Goal: Task Accomplishment & Management: Manage account settings

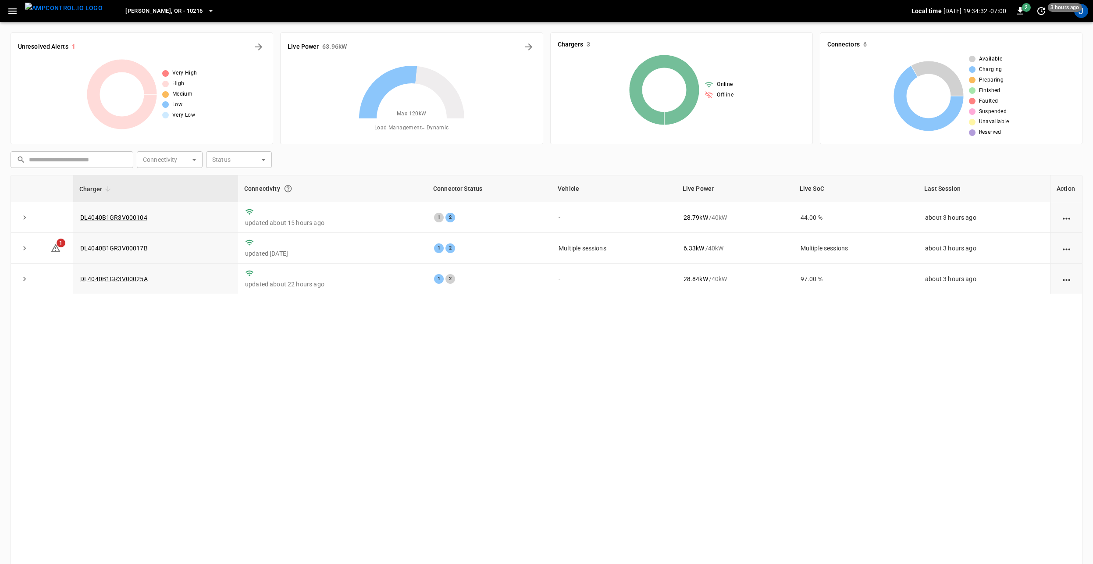
click at [11, 12] on icon "button" at bounding box center [12, 11] width 11 height 11
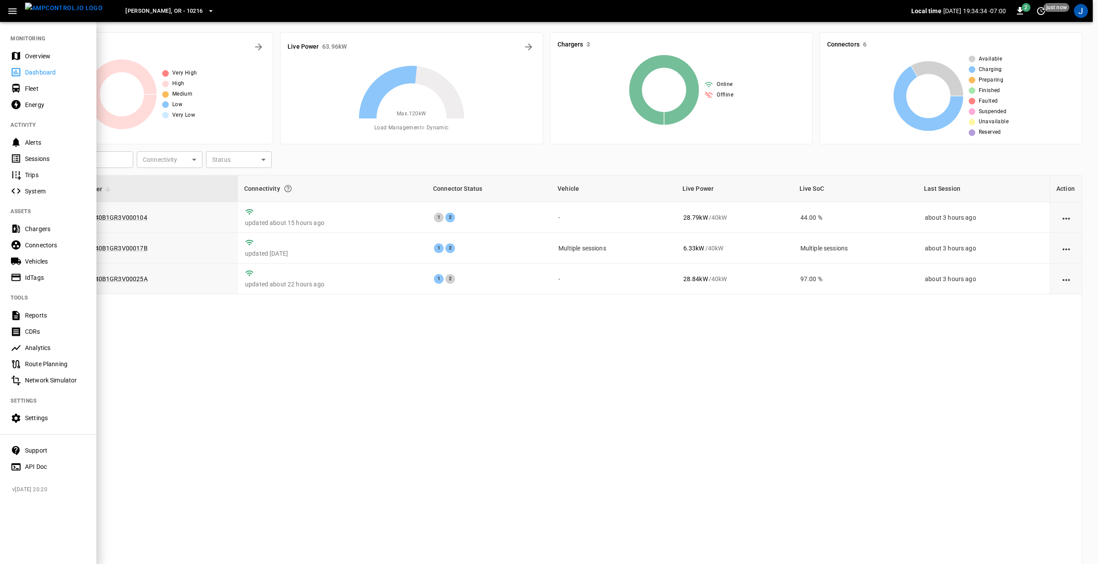
click at [51, 259] on div "Vehicles" at bounding box center [55, 261] width 61 height 9
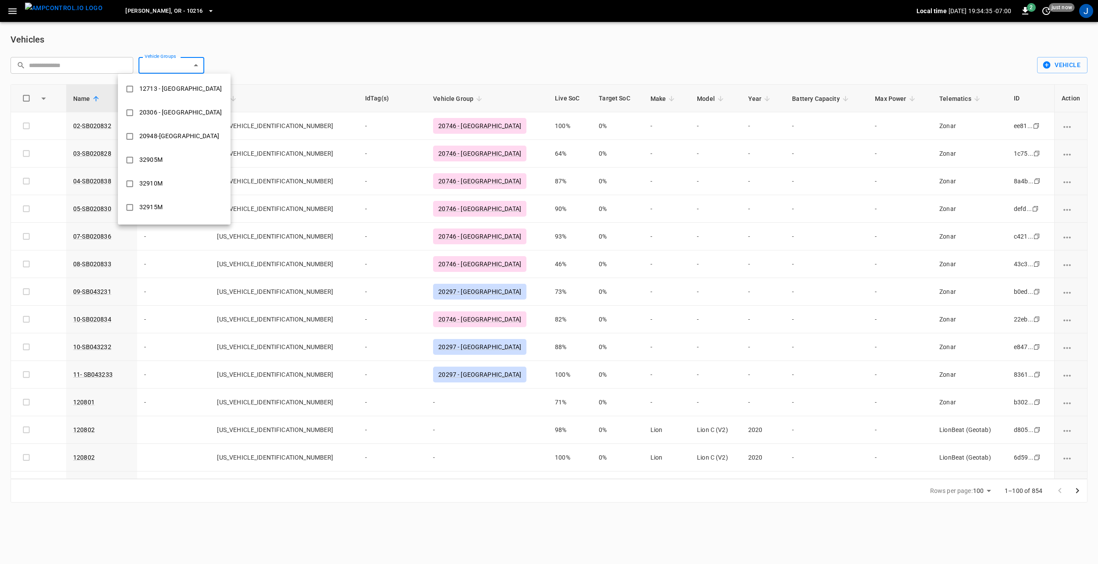
click at [195, 65] on body "[PERSON_NAME], [GEOGRAPHIC_DATA] - 10216 Local time [DATE] 19:34:35 -07:00 2 ju…" at bounding box center [549, 256] width 1098 height 513
click at [182, 113] on div "20746 - [GEOGRAPHIC_DATA]" at bounding box center [180, 106] width 93 height 16
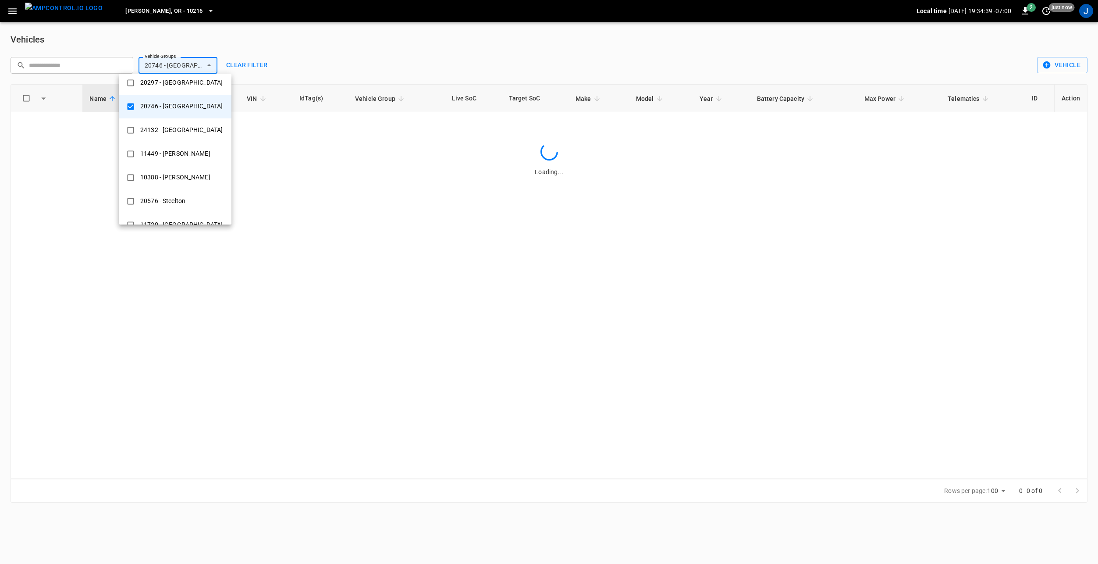
type input "**********"
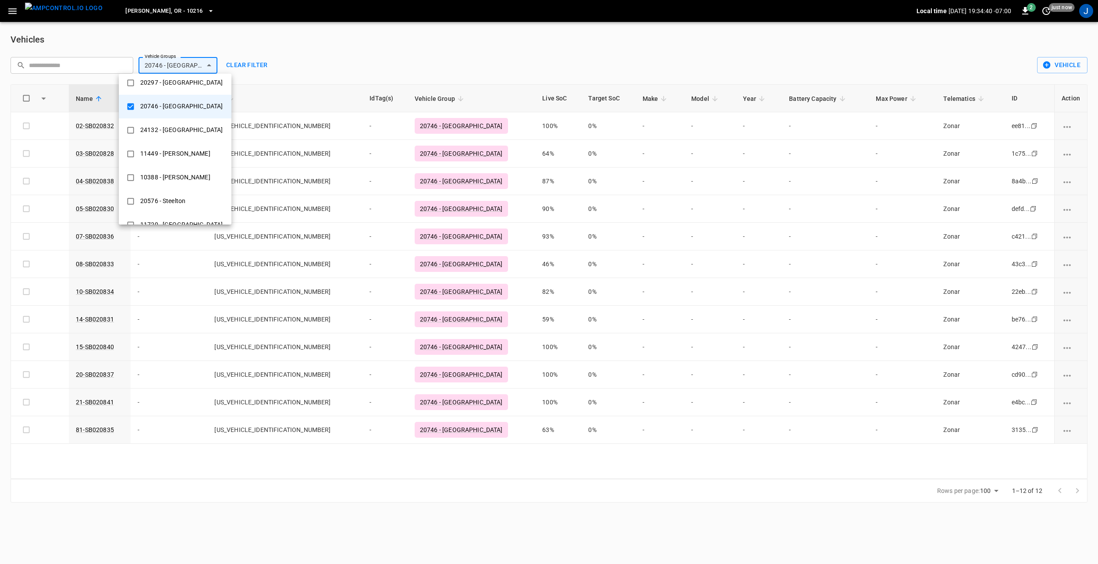
click at [372, 53] on div at bounding box center [549, 282] width 1098 height 564
click at [171, 65] on body "**********" at bounding box center [549, 256] width 1098 height 513
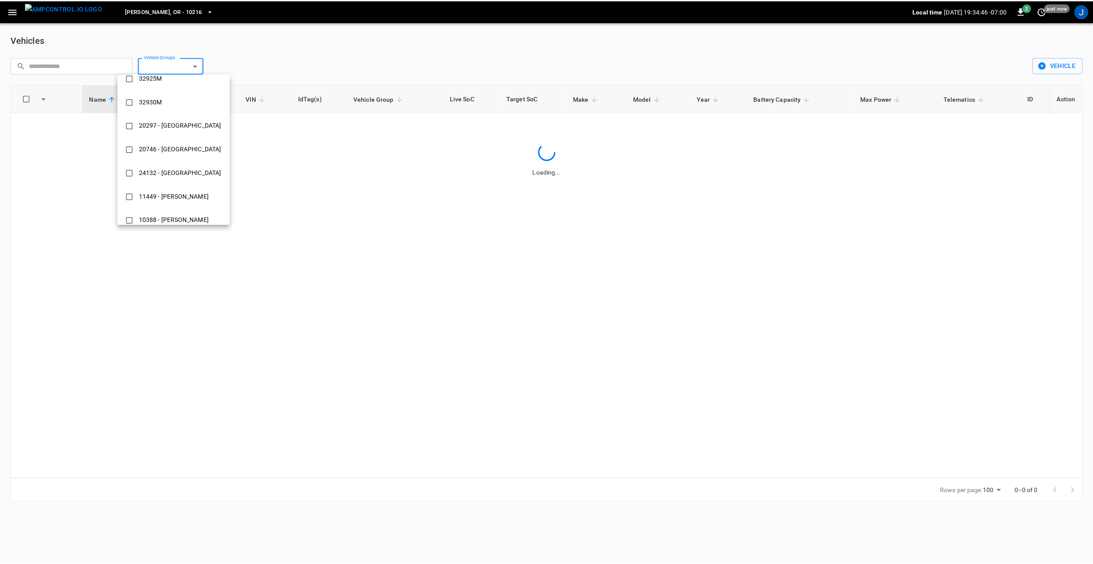
scroll to position [0, 0]
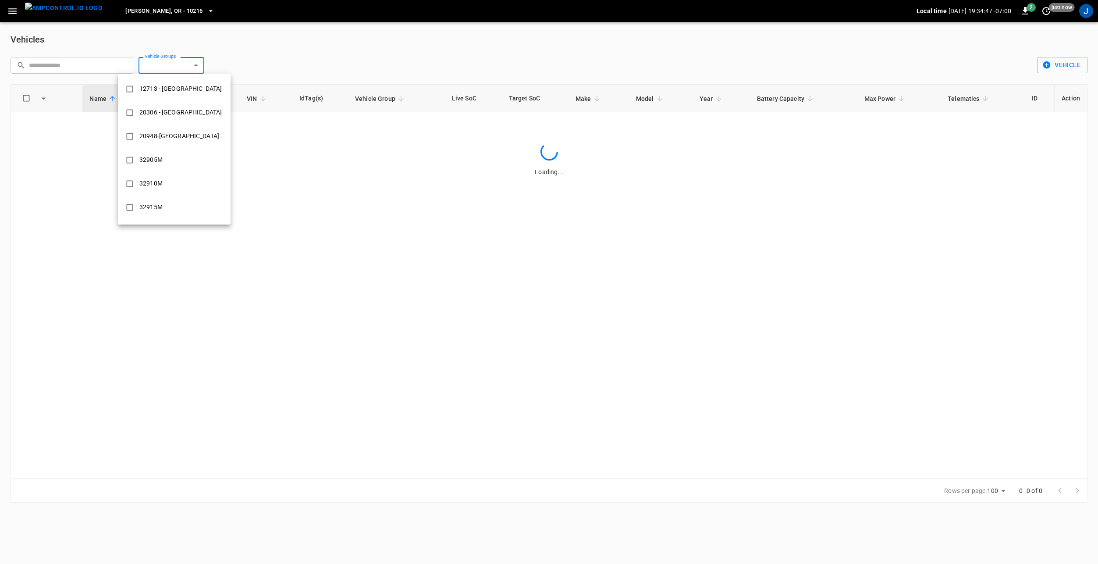
drag, startPoint x: 326, startPoint y: 51, endPoint x: 17, endPoint y: 12, distance: 311.0
click at [323, 50] on div at bounding box center [549, 282] width 1098 height 564
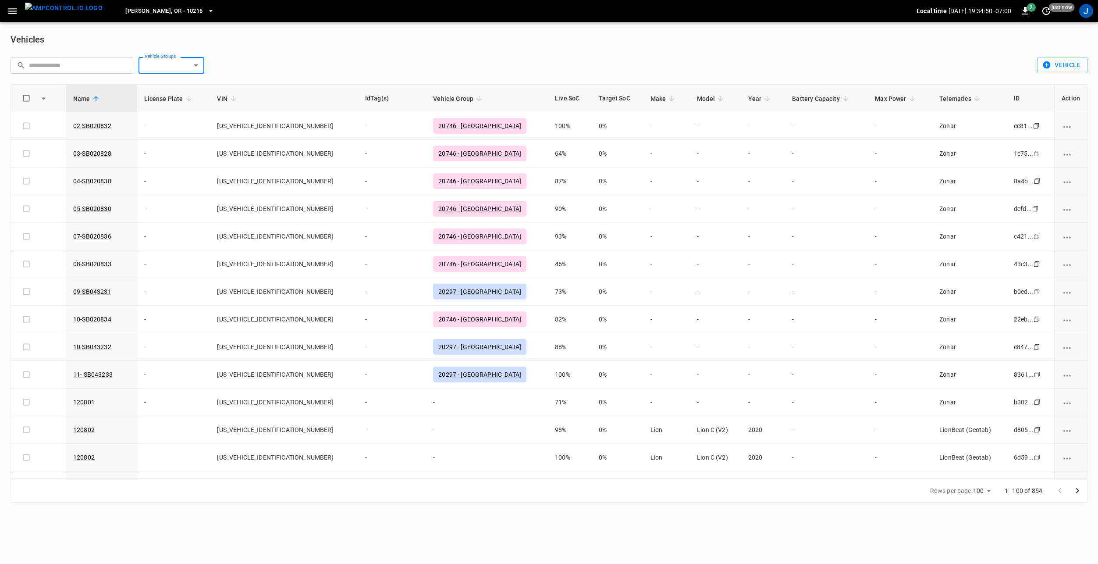
drag, startPoint x: 1083, startPoint y: 11, endPoint x: 1081, endPoint y: 15, distance: 4.7
click at [1083, 11] on div "J" at bounding box center [1086, 11] width 14 height 14
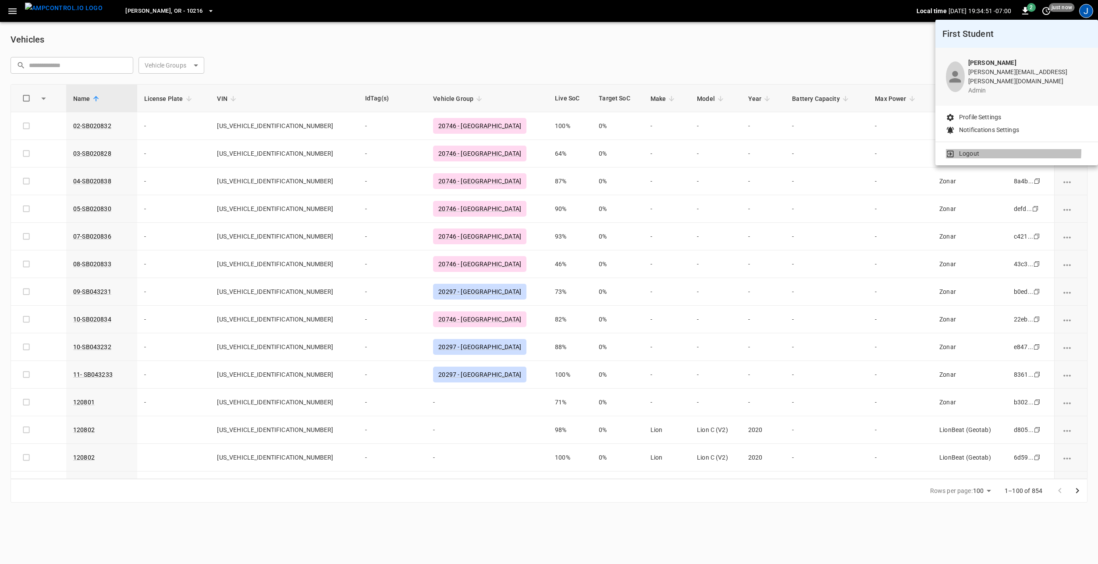
click at [983, 149] on li "Logout" at bounding box center [1017, 153] width 142 height 9
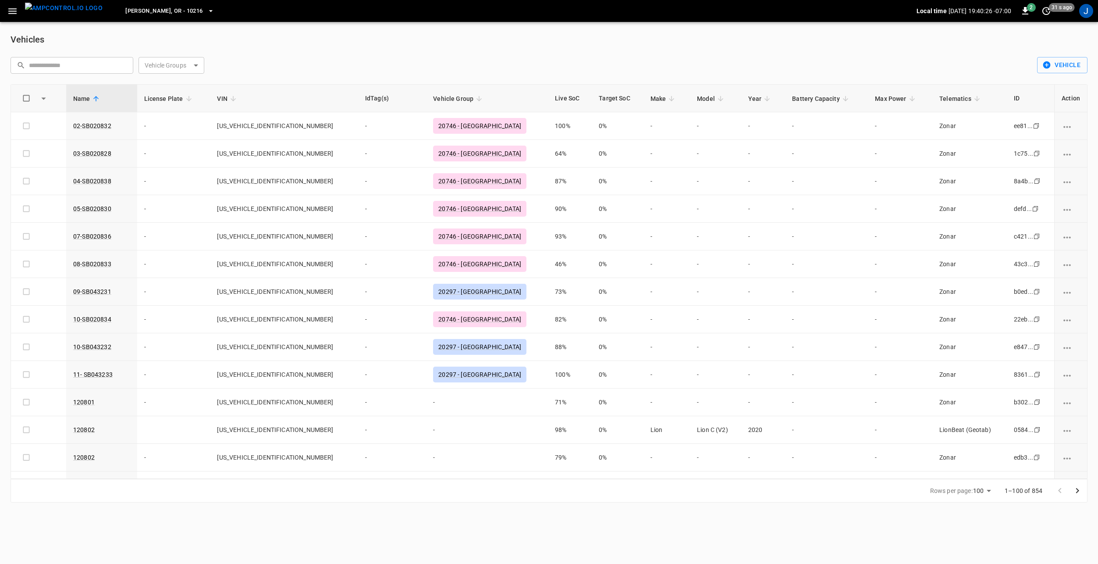
click at [1083, 16] on div "J" at bounding box center [1086, 11] width 14 height 14
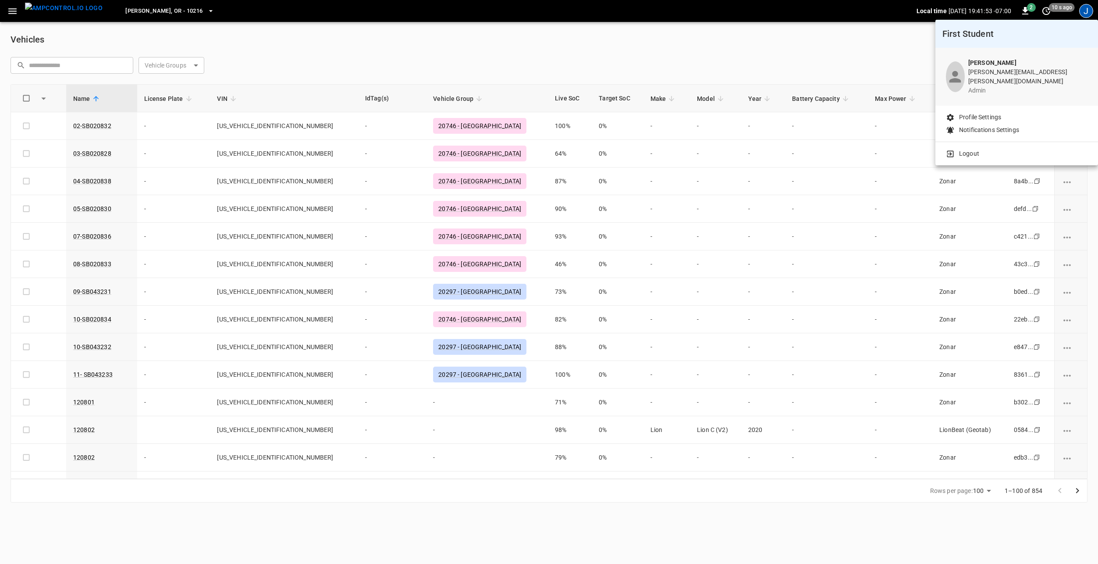
click at [449, 51] on div at bounding box center [549, 282] width 1098 height 564
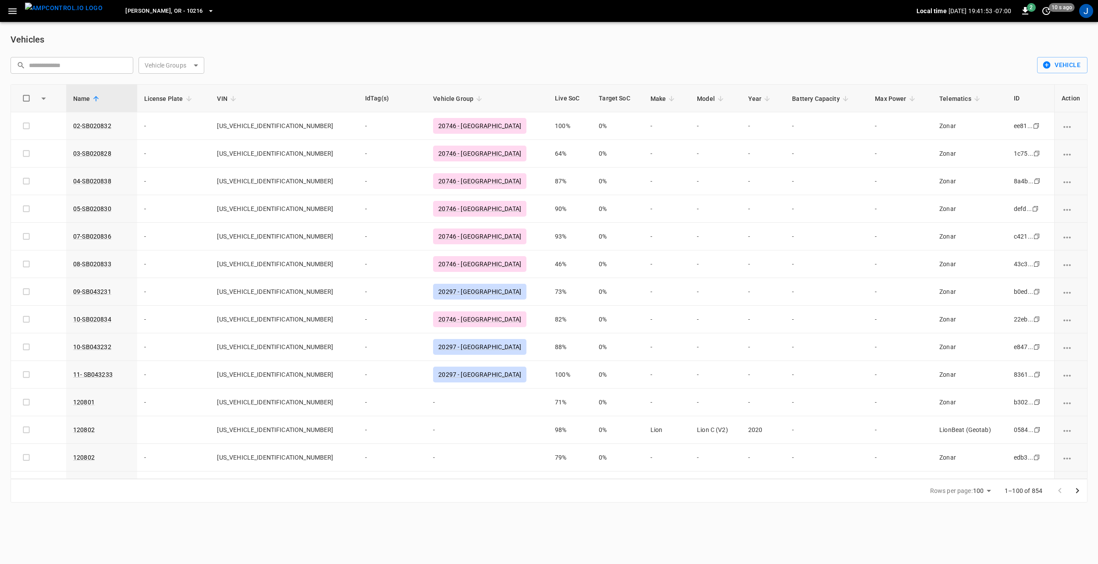
click at [10, 13] on div at bounding box center [549, 282] width 1098 height 564
click at [16, 8] on icon "button" at bounding box center [12, 11] width 11 height 11
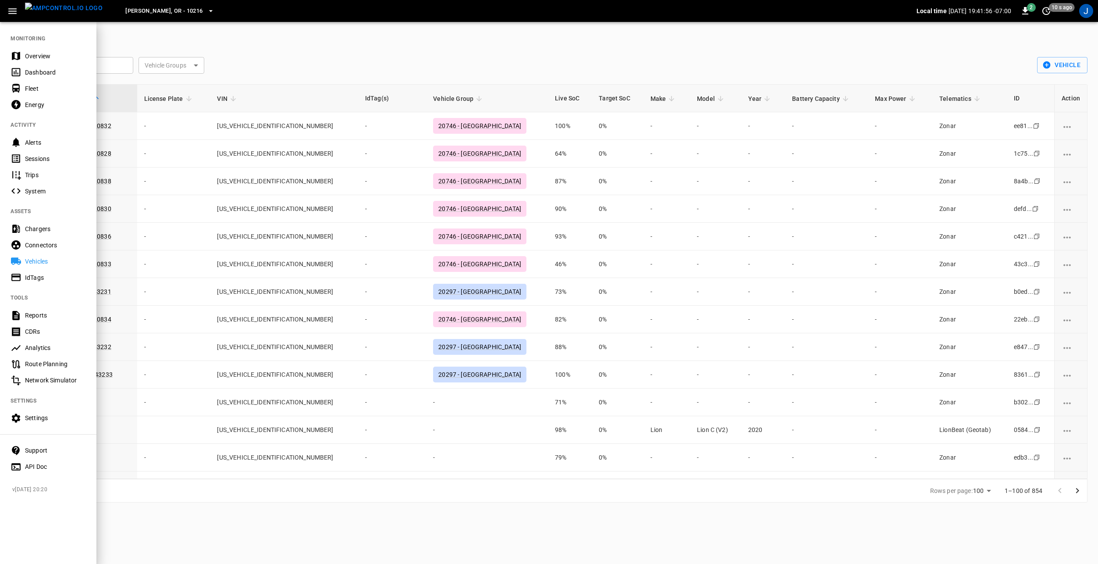
drag, startPoint x: 43, startPoint y: 418, endPoint x: 57, endPoint y: 419, distance: 14.9
click at [43, 418] on div "Settings" at bounding box center [55, 417] width 61 height 9
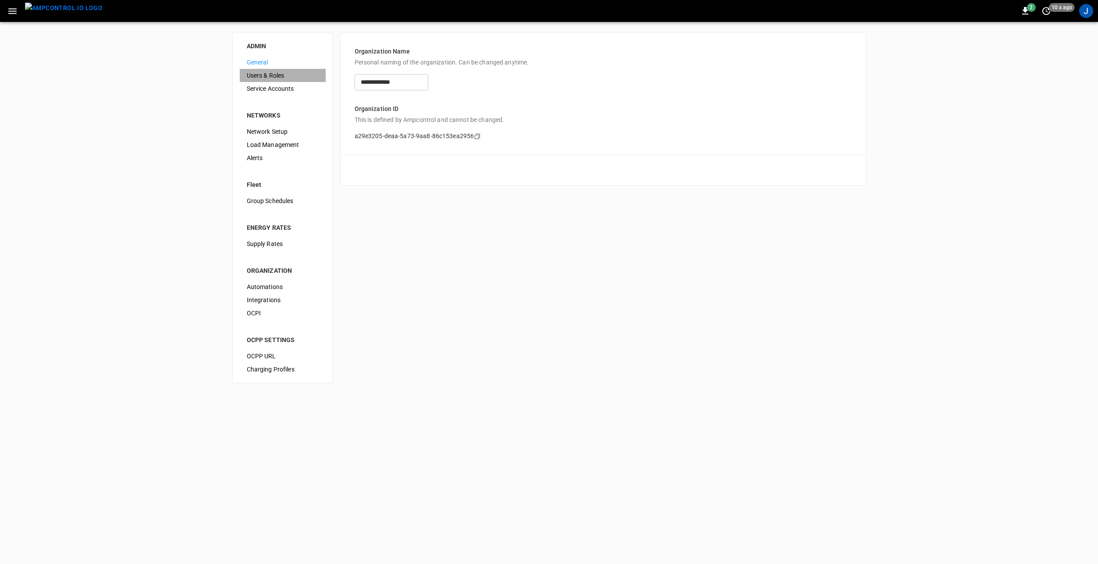
click at [280, 71] on span "Users & Roles" at bounding box center [283, 75] width 72 height 9
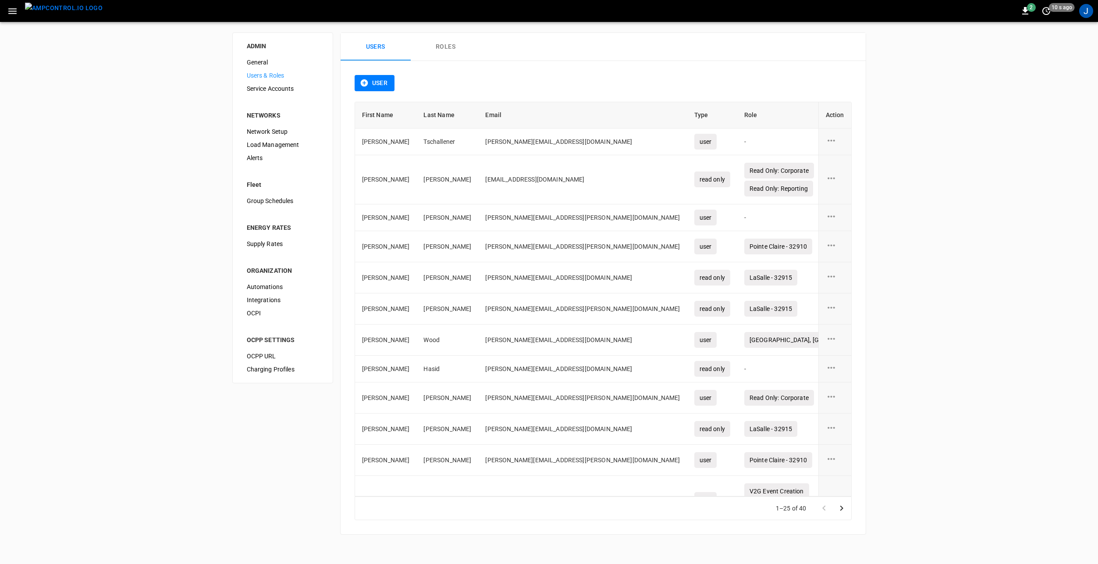
click at [452, 43] on button "Roles" at bounding box center [446, 47] width 70 height 28
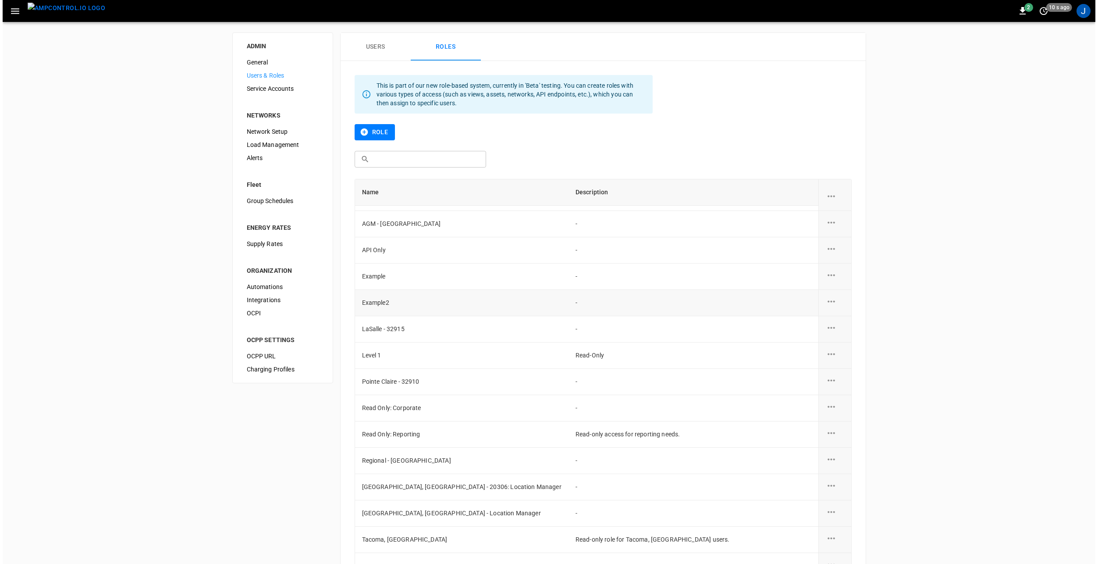
scroll to position [80, 0]
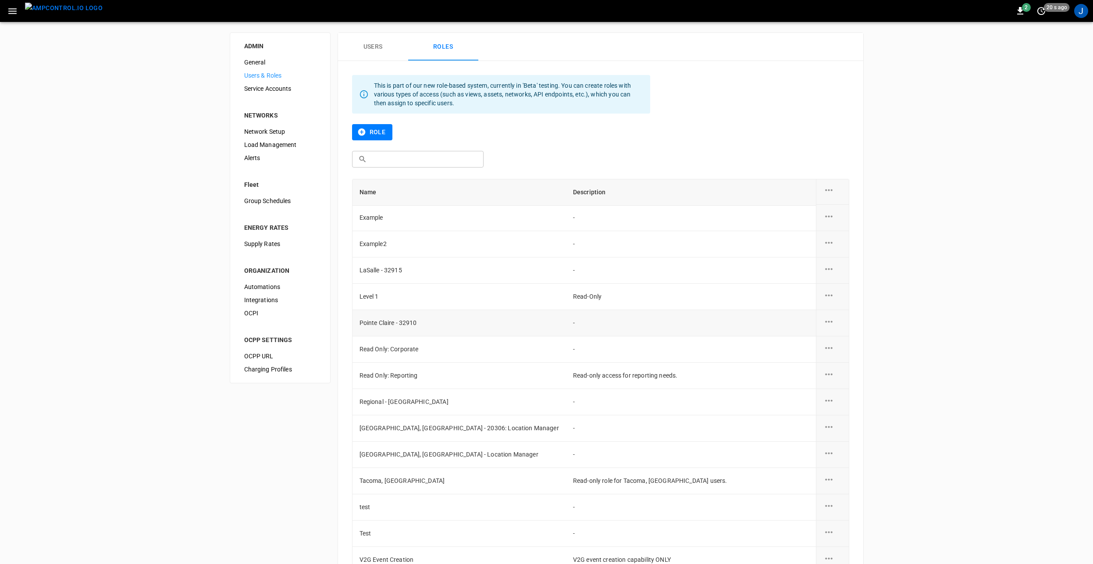
click at [827, 323] on icon "role action options" at bounding box center [828, 321] width 11 height 11
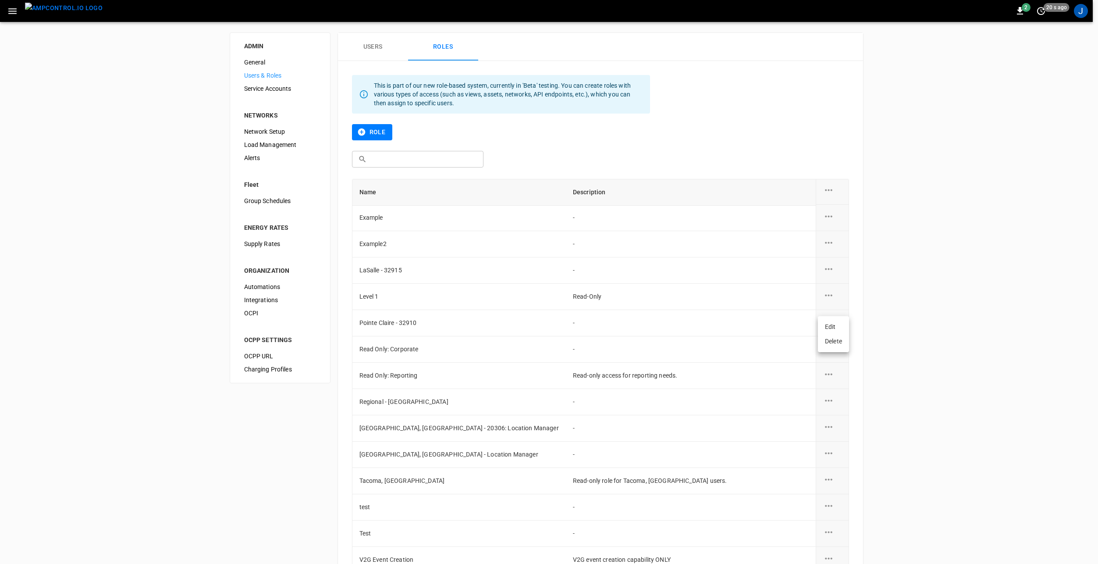
click at [947, 344] on div at bounding box center [549, 282] width 1098 height 564
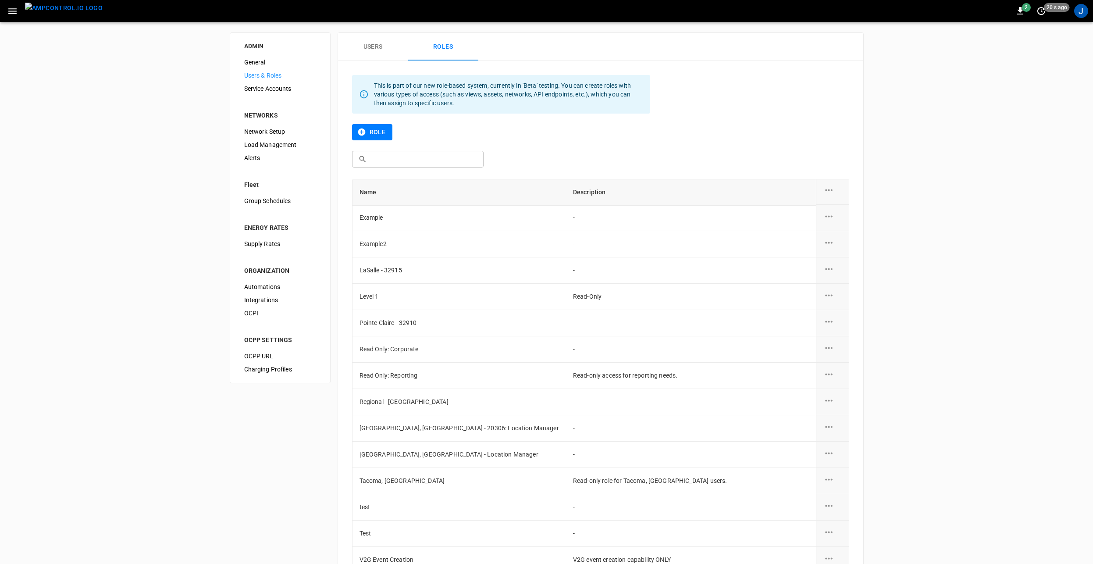
click at [363, 132] on icon "button" at bounding box center [361, 131] width 7 height 7
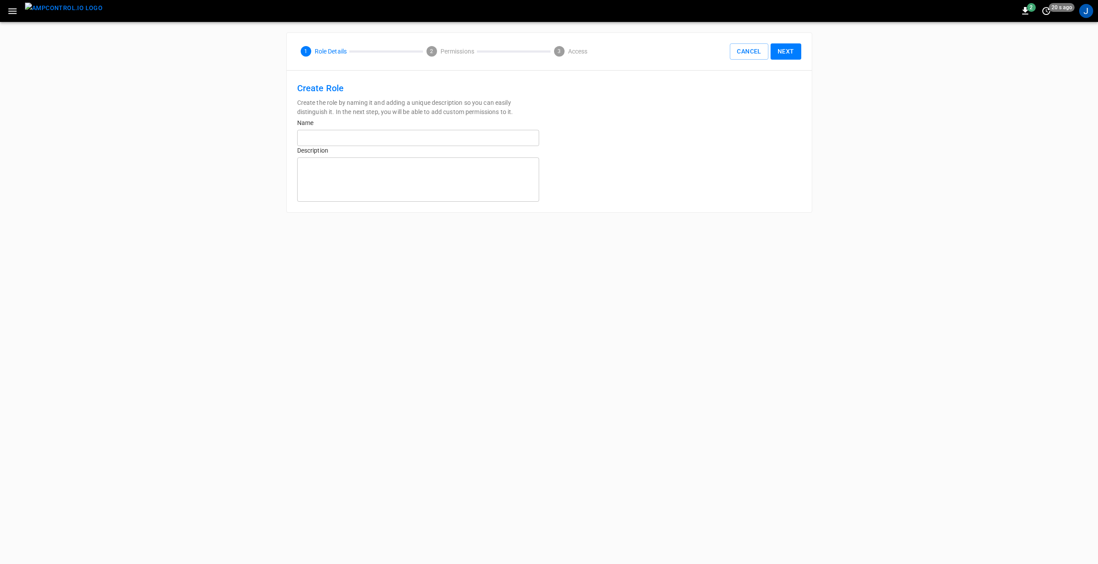
click at [348, 142] on input "text" at bounding box center [418, 138] width 242 height 16
click at [353, 139] on input "**********" at bounding box center [418, 138] width 242 height 16
type input "**********"
click at [790, 51] on button "Next" at bounding box center [785, 51] width 31 height 16
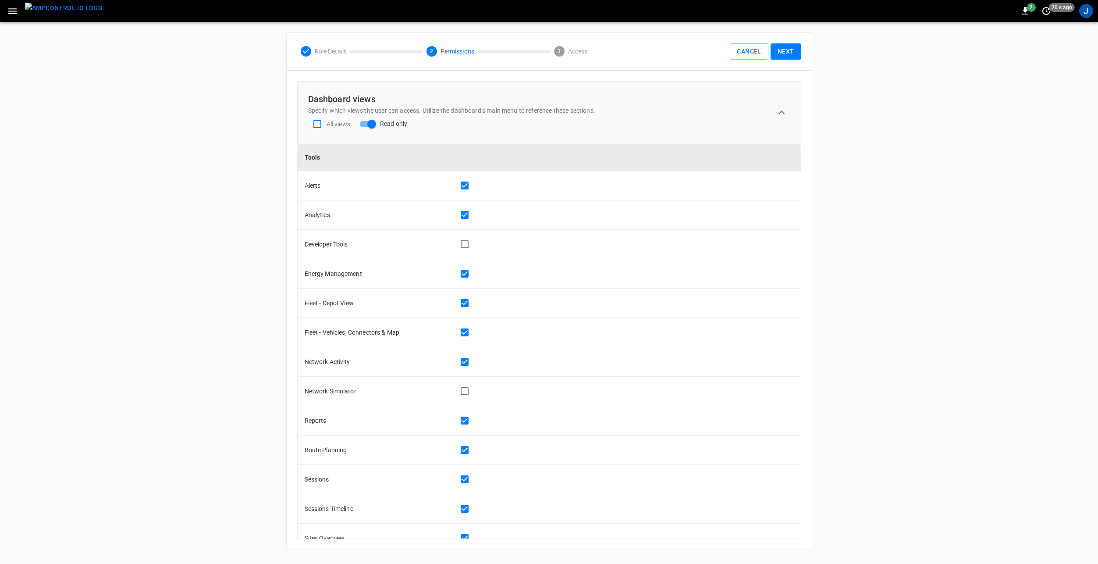
click at [789, 53] on button "Next" at bounding box center [785, 51] width 31 height 16
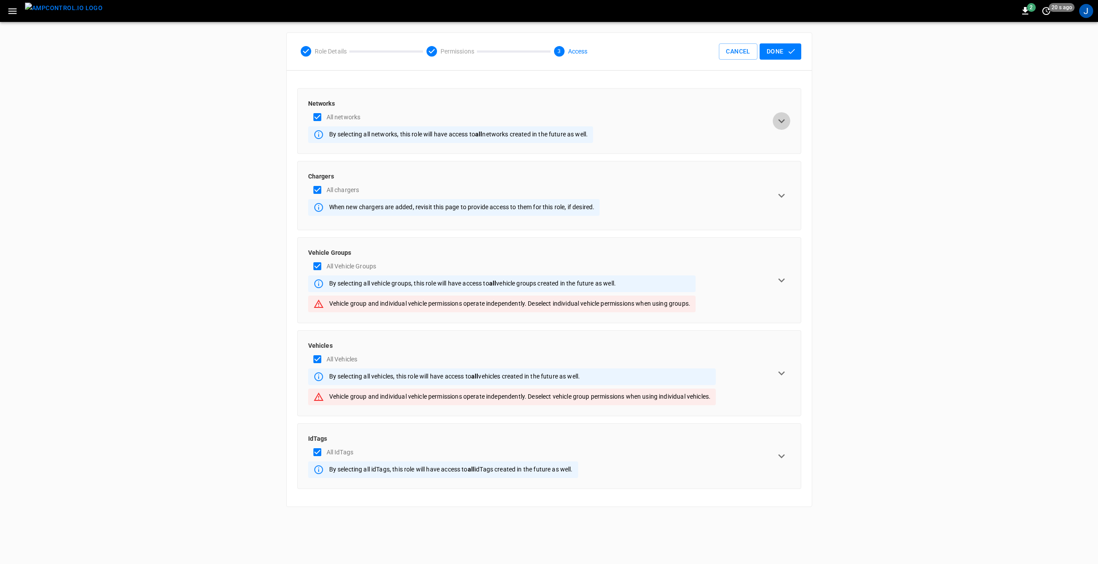
click at [784, 123] on icon "expand row" at bounding box center [781, 120] width 13 height 13
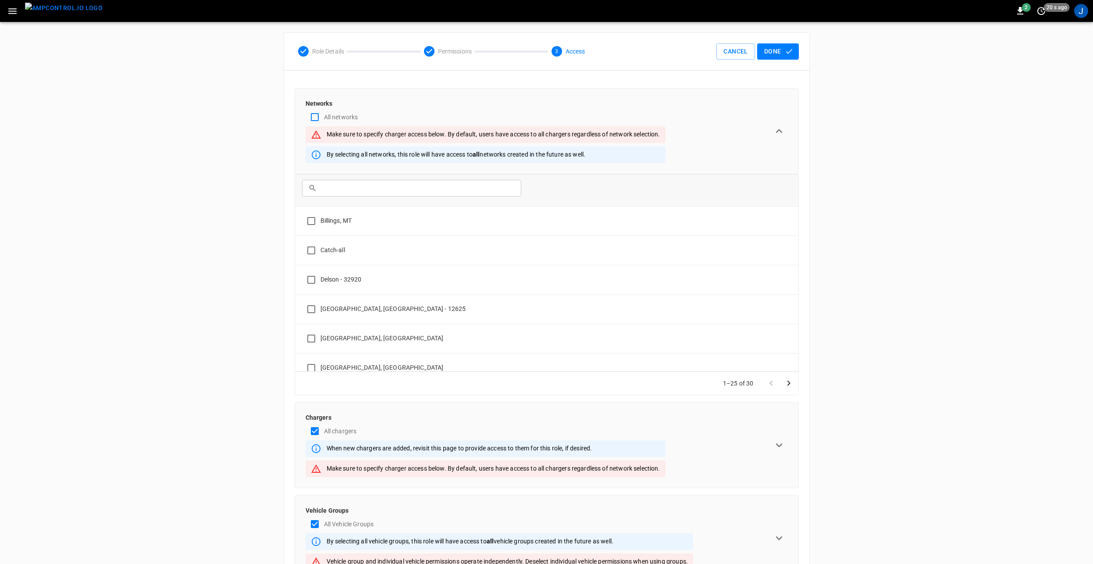
click at [337, 192] on input "text" at bounding box center [417, 188] width 195 height 16
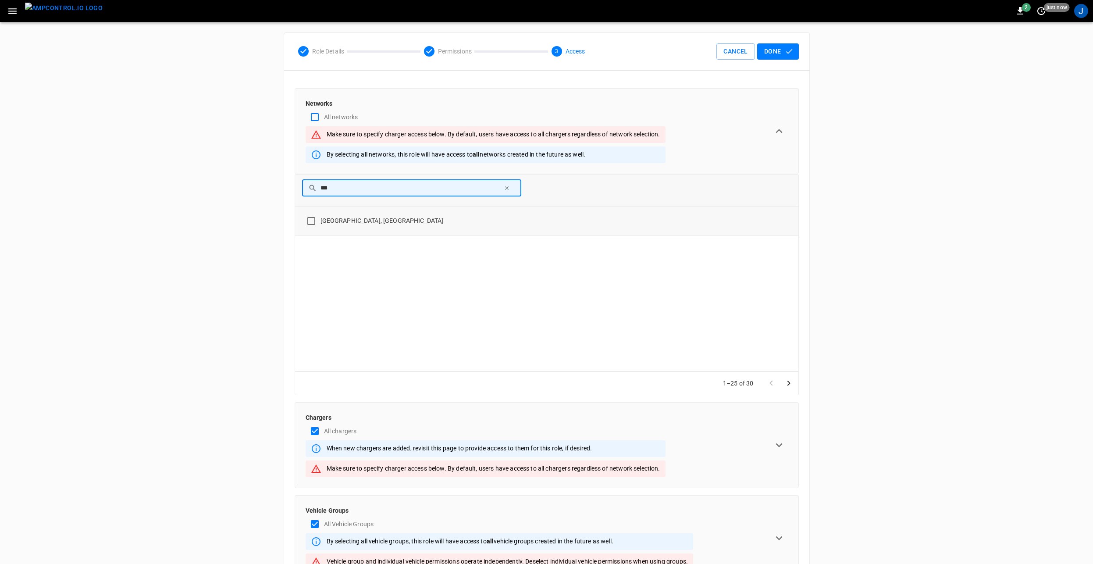
type input "***"
click at [230, 257] on div "ADMIN General Users & Roles Service Accounts NETWORKS Network Setup Load Manage…" at bounding box center [546, 398] width 1093 height 753
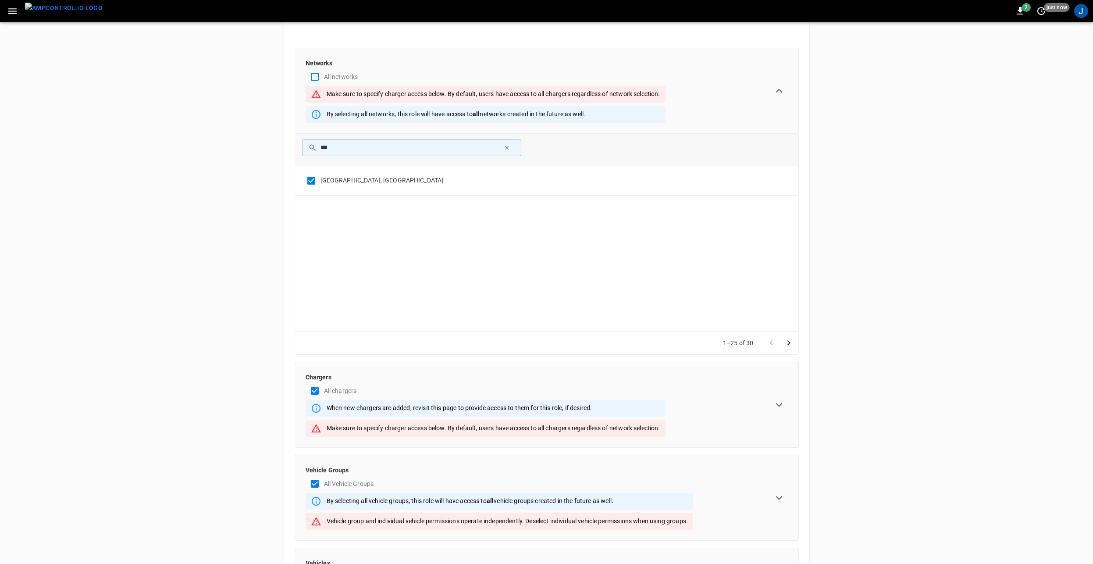
scroll to position [44, 0]
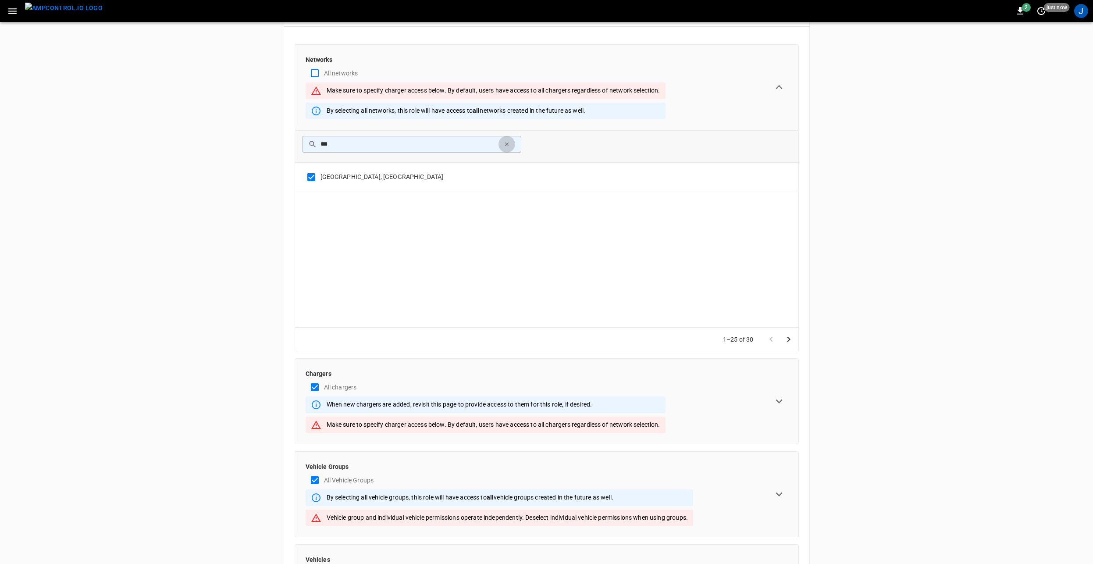
click at [510, 146] on button "button" at bounding box center [506, 144] width 17 height 17
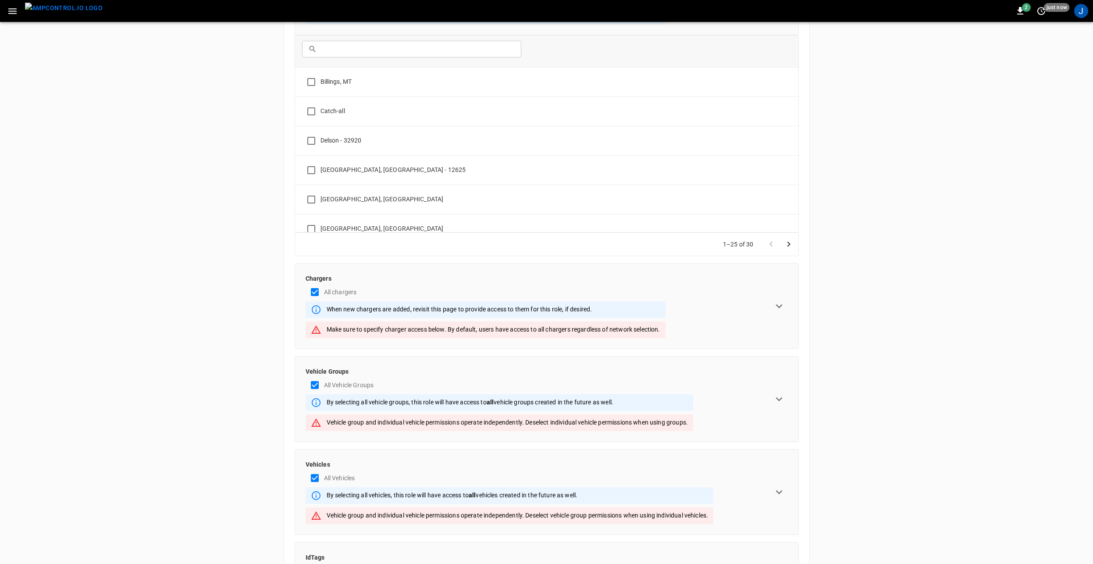
scroll to position [175, 0]
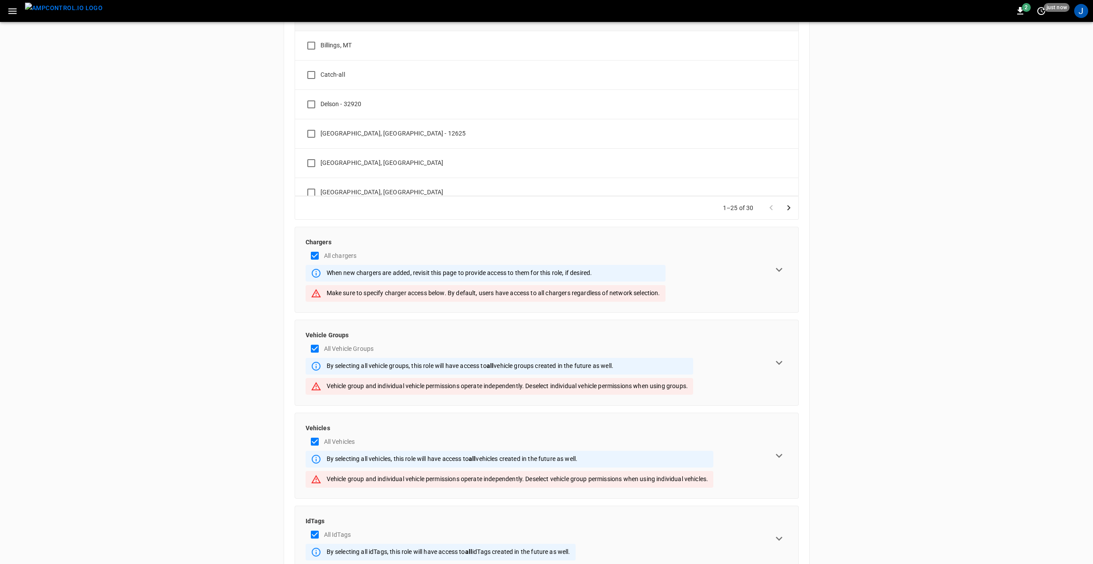
click at [777, 268] on icon "expand row" at bounding box center [778, 269] width 13 height 13
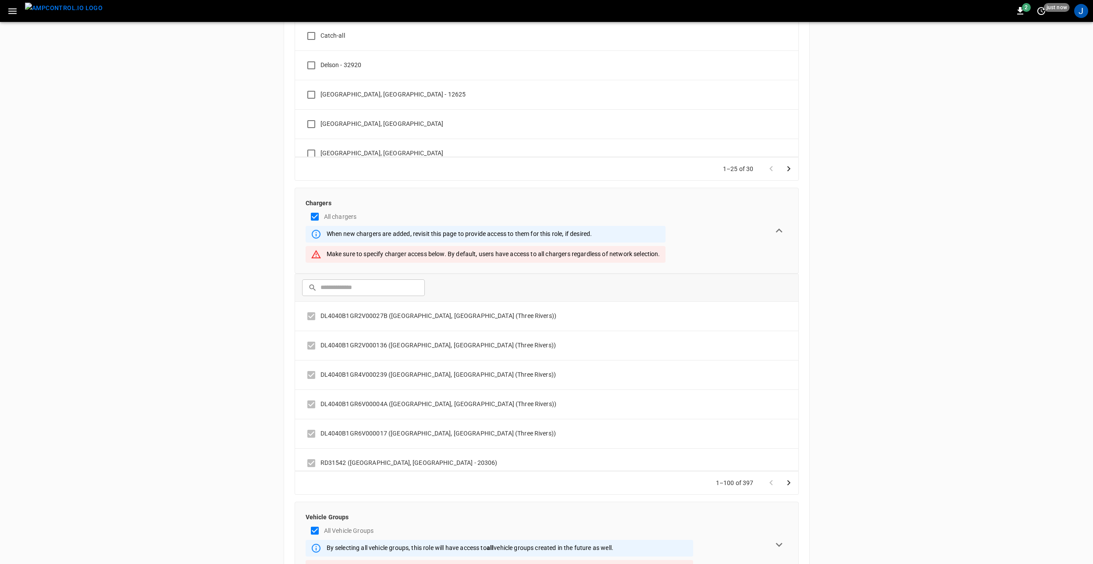
scroll to position [263, 0]
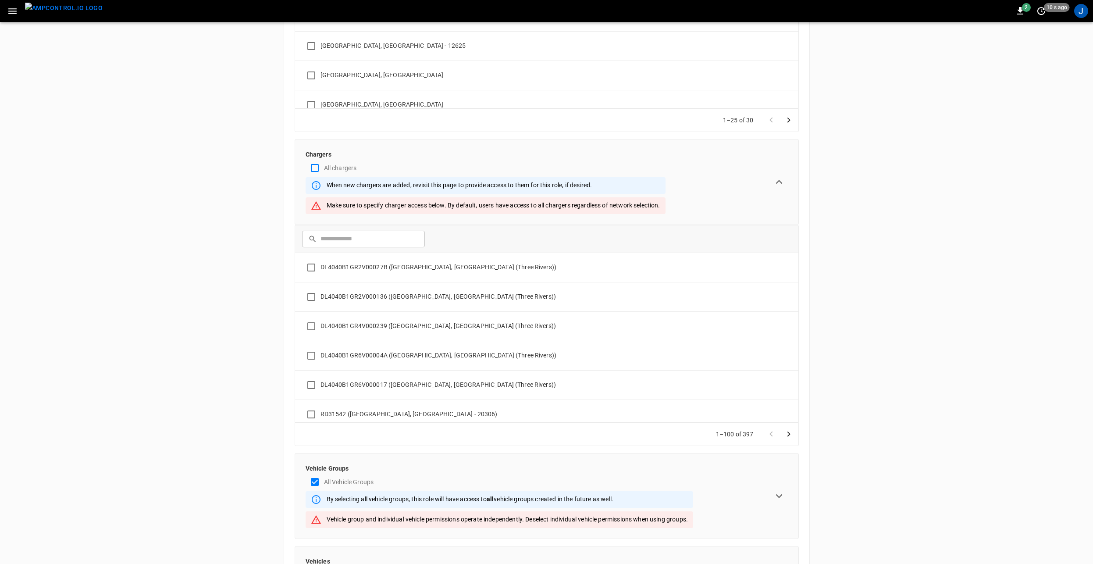
click at [339, 239] on input "text" at bounding box center [369, 239] width 98 height 16
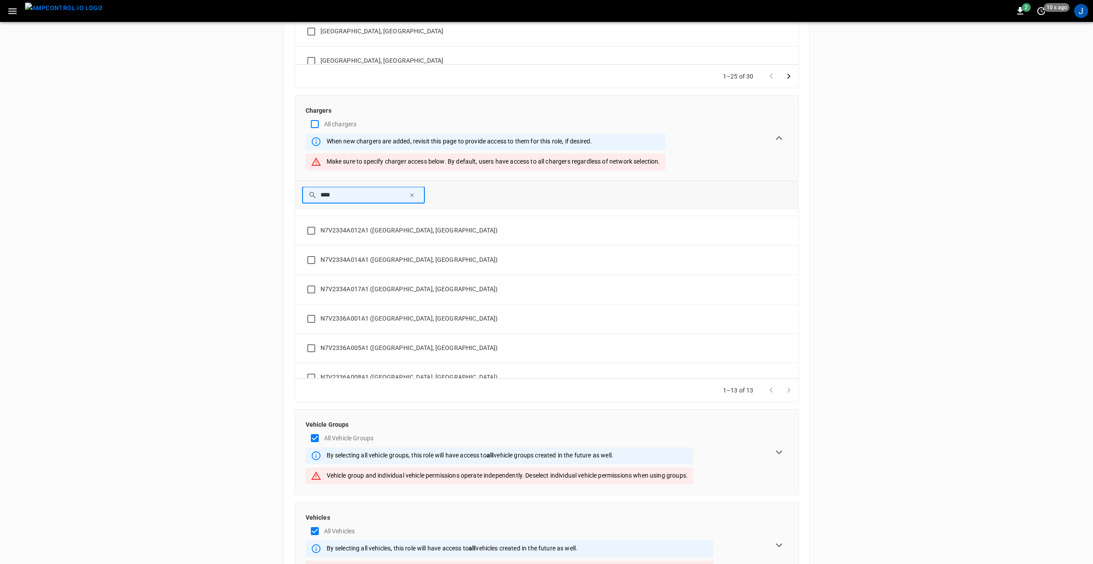
scroll to position [0, 0]
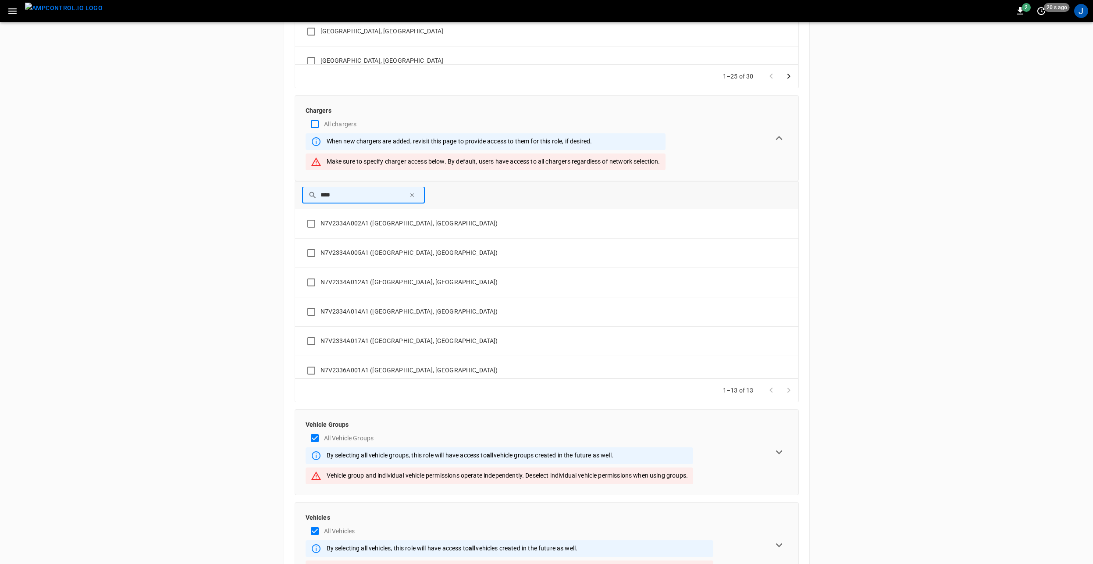
type input "****"
click at [411, 194] on icon "button" at bounding box center [412, 195] width 4 height 4
click at [355, 193] on input "text" at bounding box center [369, 195] width 98 height 16
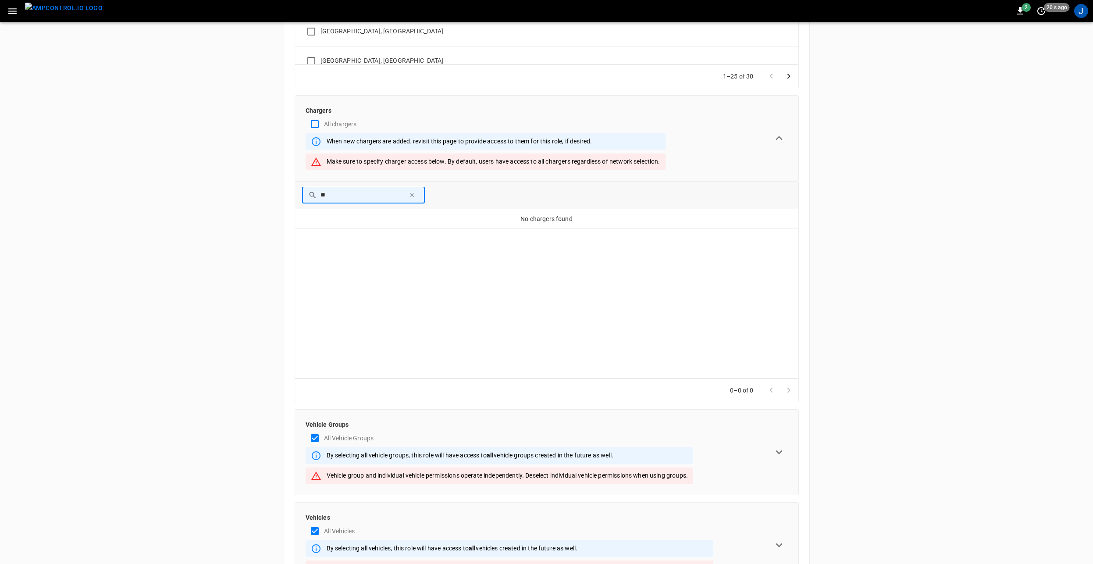
type input "*"
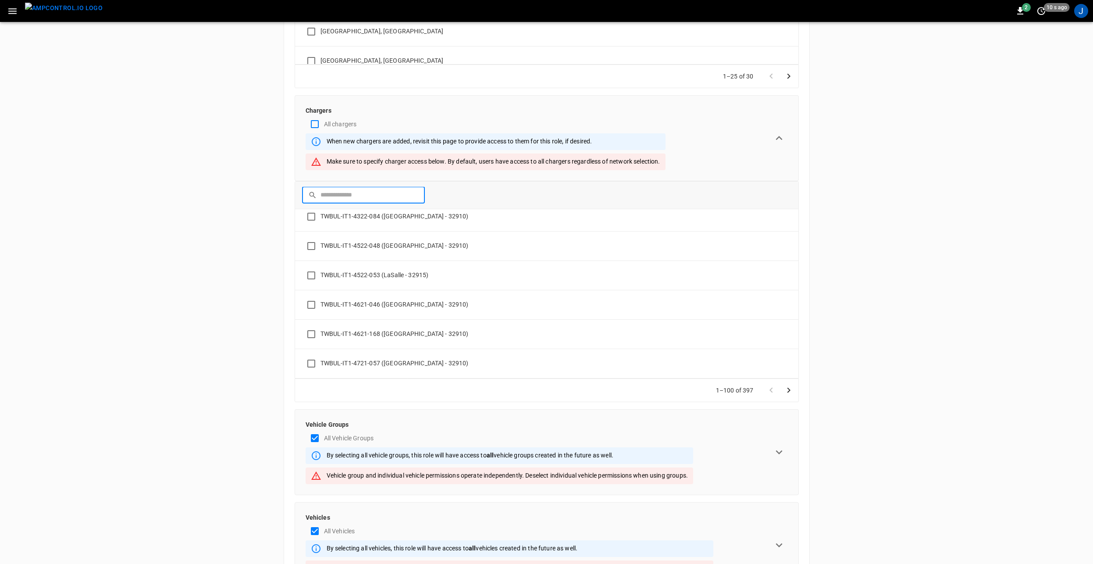
scroll to position [2768, 0]
click at [789, 388] on icon "Go to next page" at bounding box center [788, 390] width 11 height 11
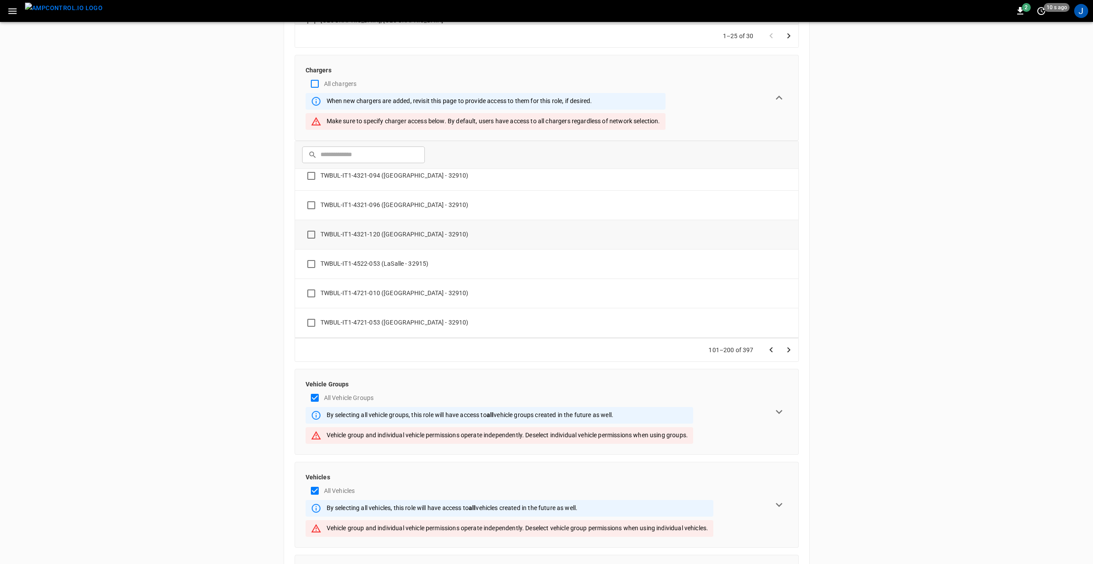
scroll to position [351, 0]
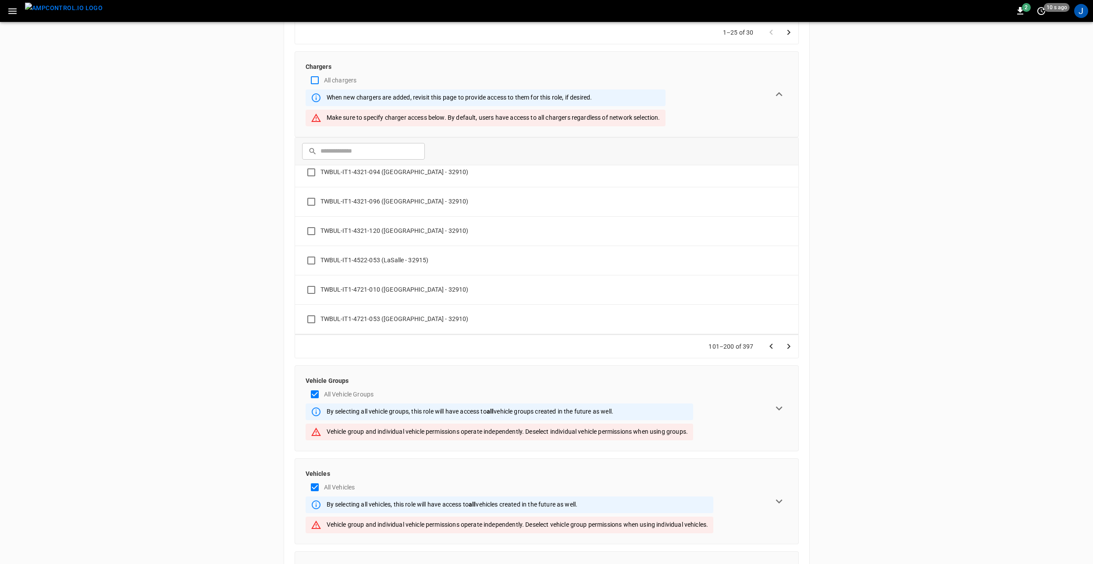
click at [791, 341] on icon "Go to next page" at bounding box center [788, 346] width 11 height 11
click at [792, 344] on icon "Go to next page" at bounding box center [788, 346] width 11 height 11
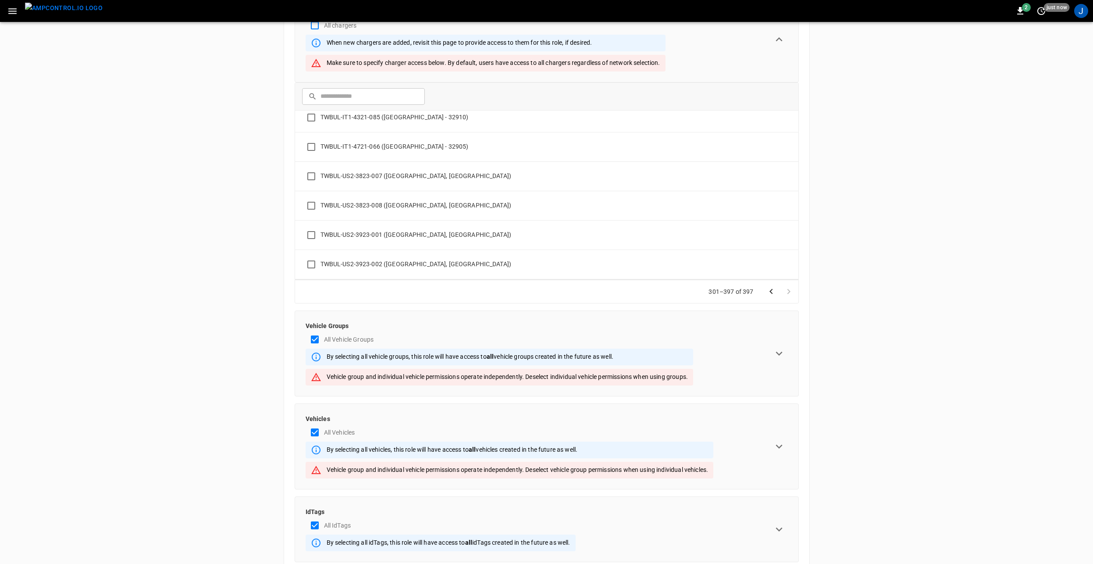
scroll to position [432, 0]
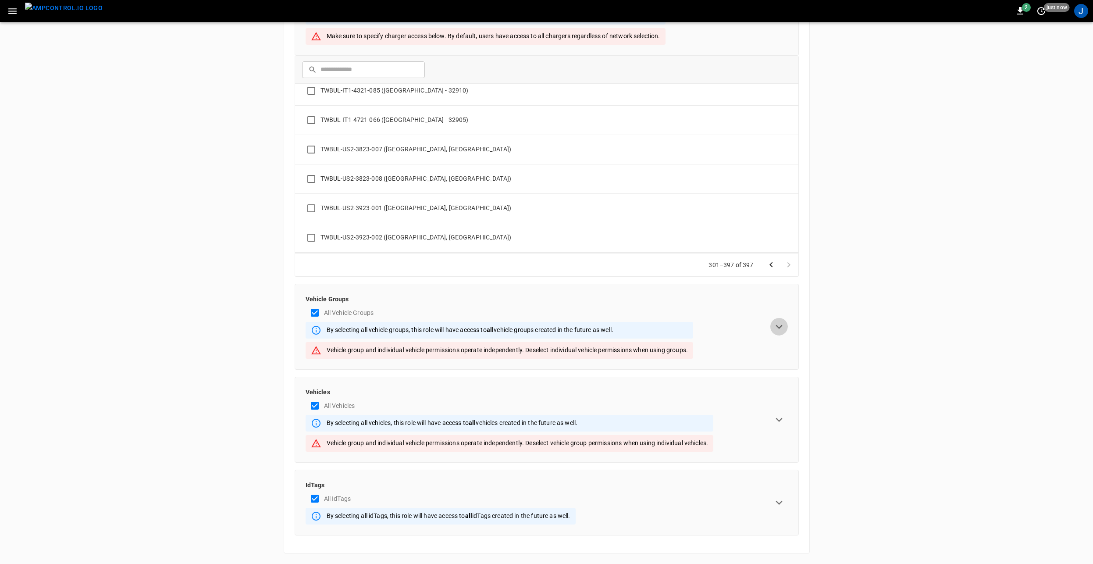
click at [777, 323] on icon "expand row" at bounding box center [778, 326] width 13 height 13
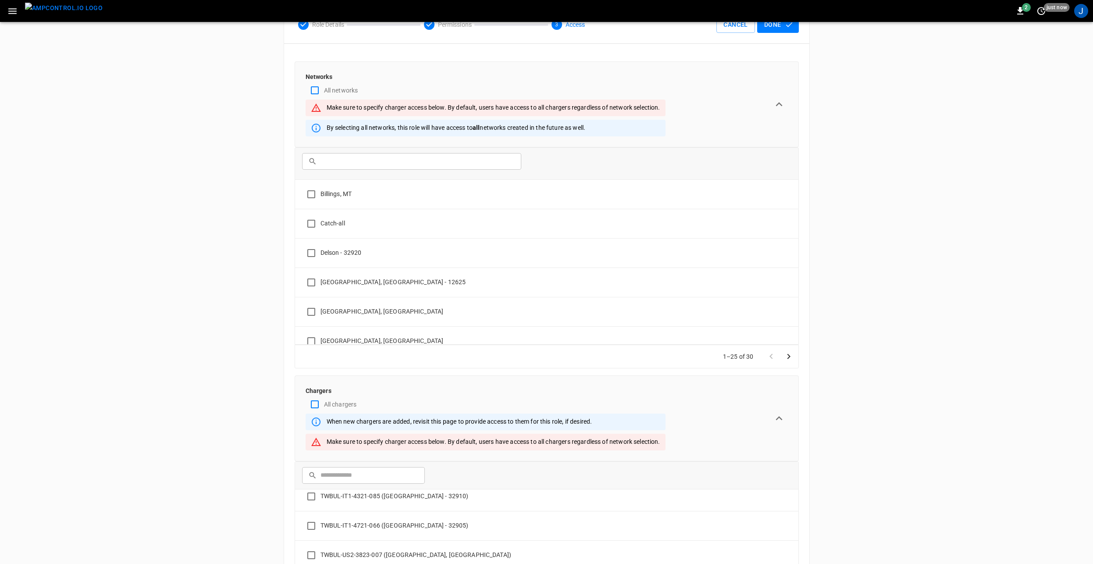
scroll to position [0, 0]
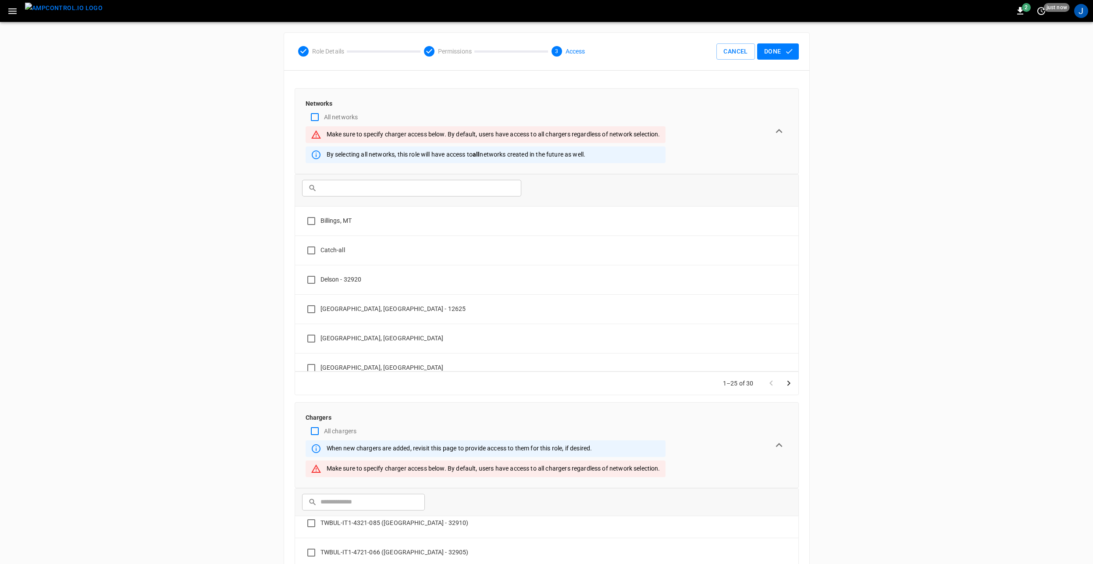
click at [777, 50] on button "Done" at bounding box center [778, 51] width 42 height 16
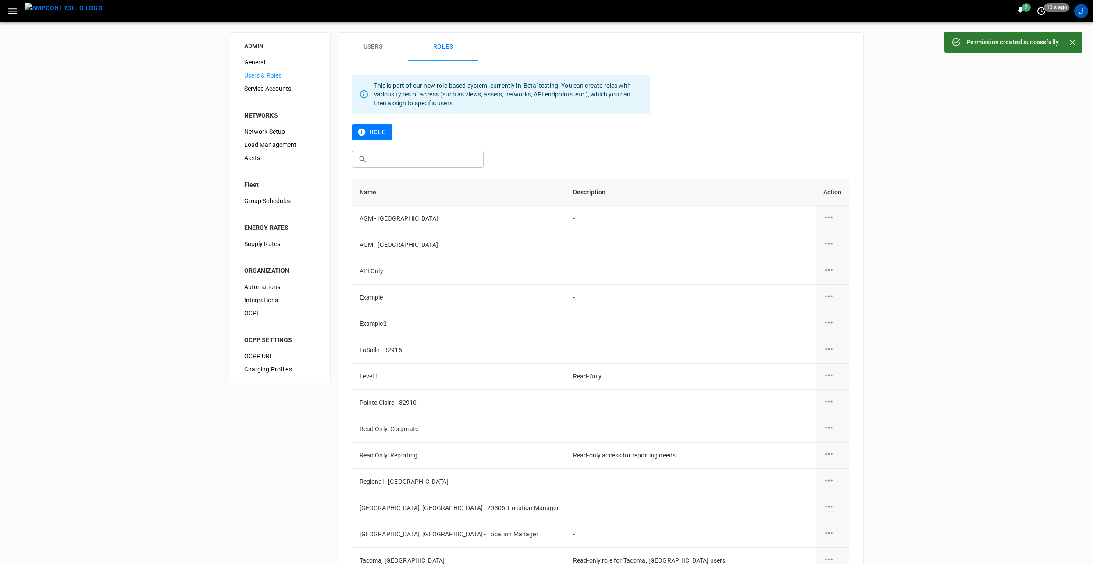
drag, startPoint x: 370, startPoint y: 42, endPoint x: 377, endPoint y: 54, distance: 13.8
click at [370, 42] on button "Users" at bounding box center [373, 47] width 70 height 28
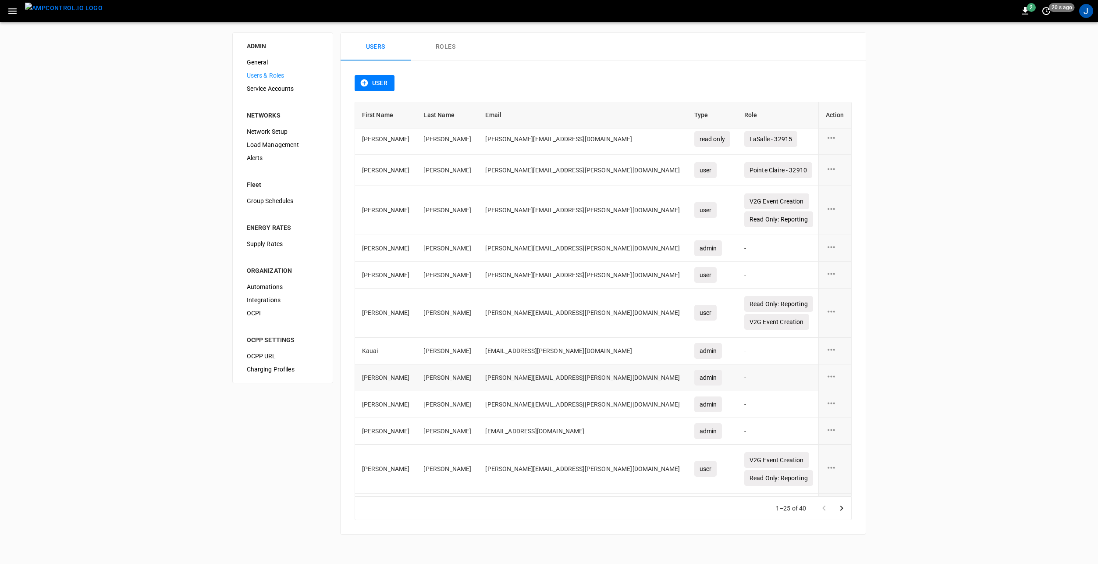
scroll to position [394, 0]
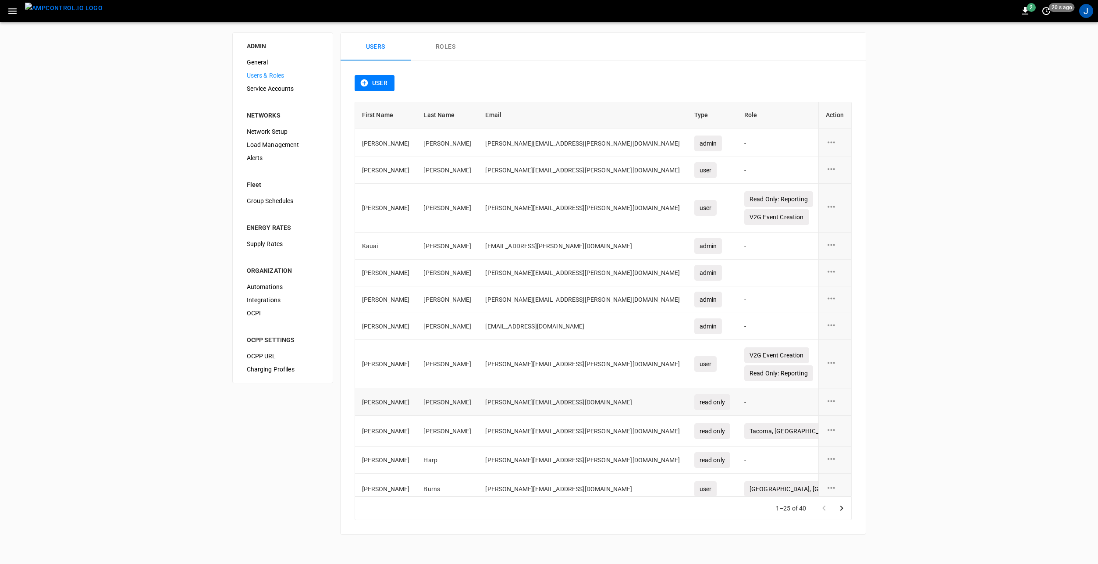
click at [826, 399] on icon "user action options" at bounding box center [831, 400] width 11 height 11
click at [841, 406] on li "Edit" at bounding box center [835, 405] width 31 height 14
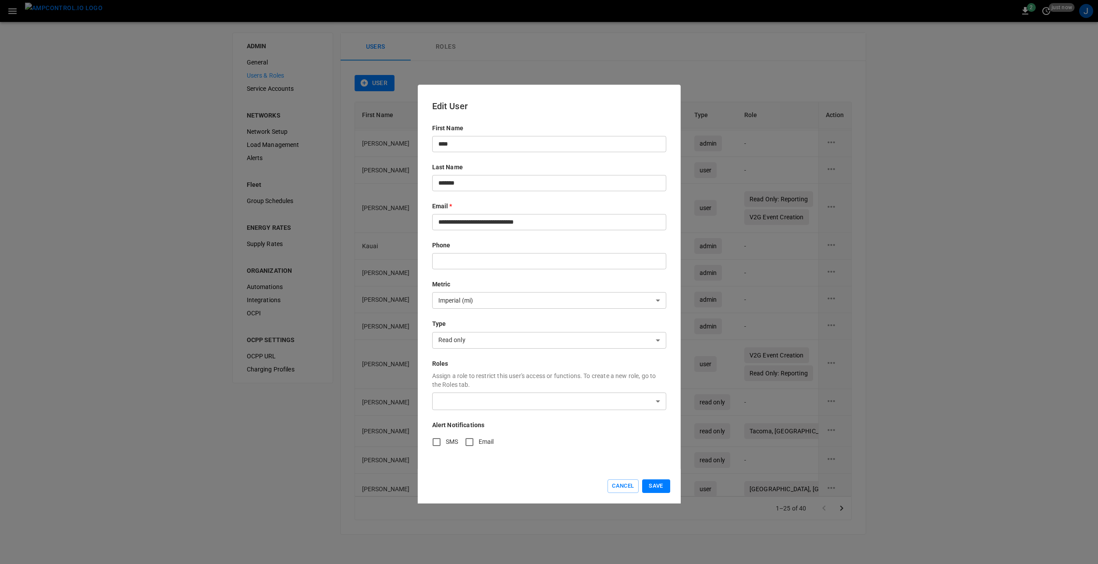
click at [482, 399] on body "2 just now J ADMIN General Users & Roles Service Accounts NETWORKS Network Setu…" at bounding box center [549, 272] width 1098 height 545
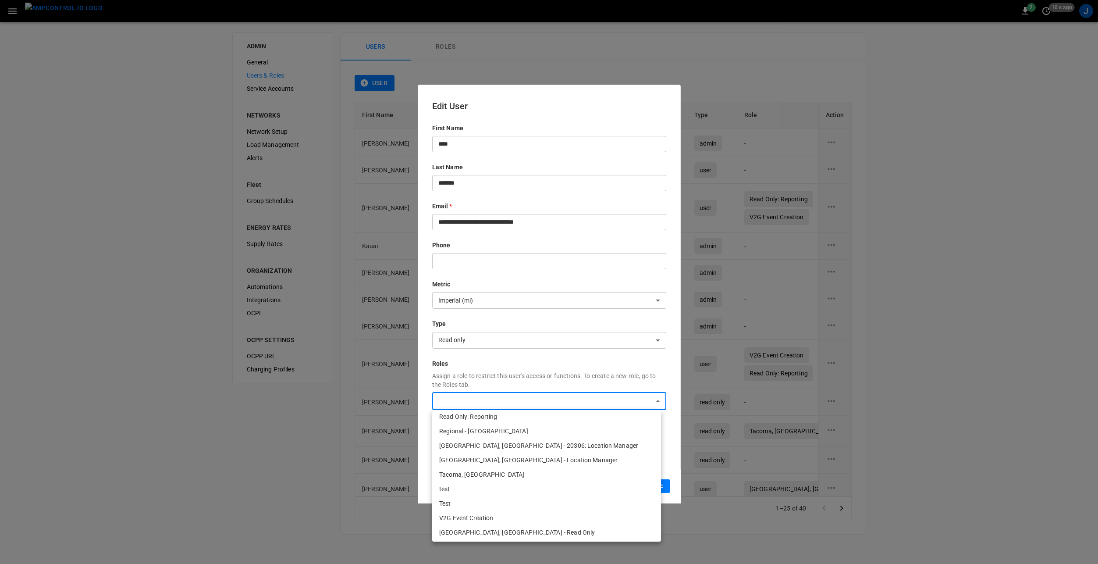
scroll to position [136, 0]
click at [503, 531] on li "[GEOGRAPHIC_DATA], [GEOGRAPHIC_DATA] - Read Only" at bounding box center [546, 530] width 229 height 14
type input "**********"
click at [530, 366] on div at bounding box center [549, 282] width 1098 height 564
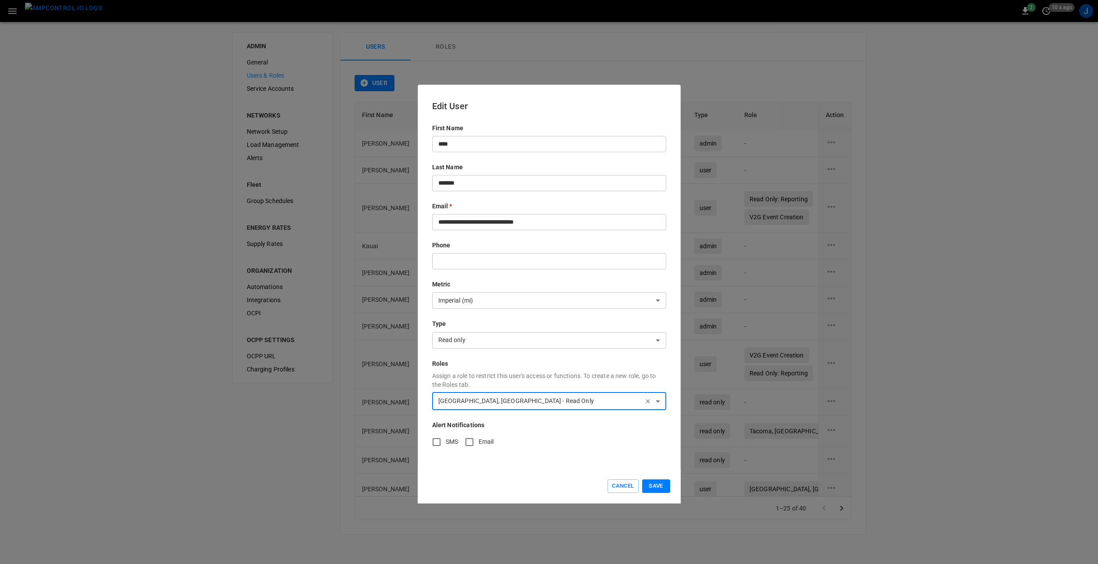
click at [465, 341] on body "2 10 s ago J ADMIN General Users & Roles Service Accounts NETWORKS Network Setu…" at bounding box center [549, 272] width 1098 height 545
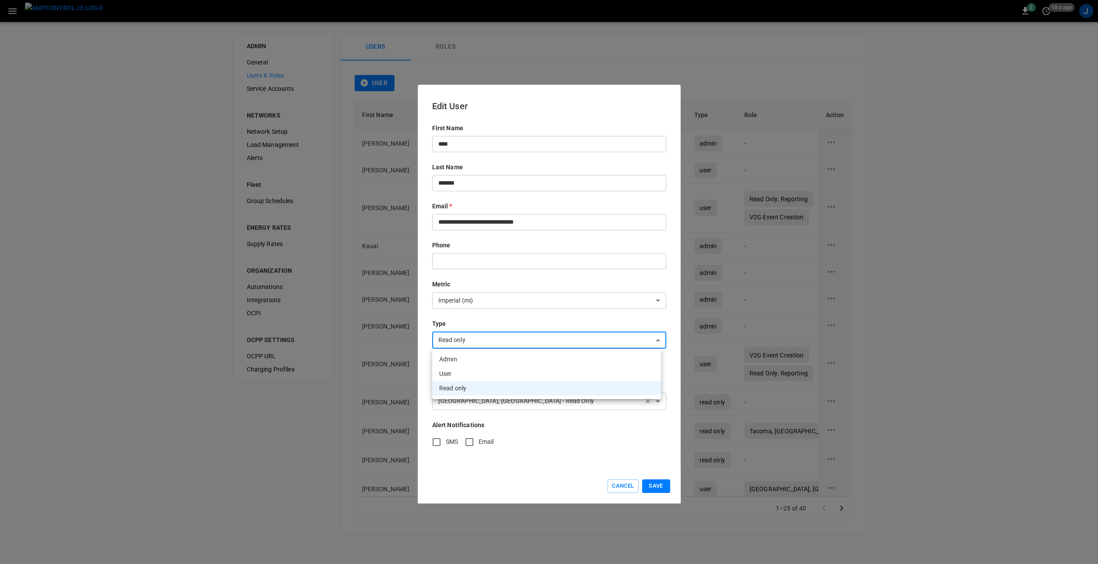
click at [470, 371] on li "User" at bounding box center [546, 373] width 229 height 14
type input "****"
click at [493, 321] on p "Type" at bounding box center [549, 323] width 234 height 9
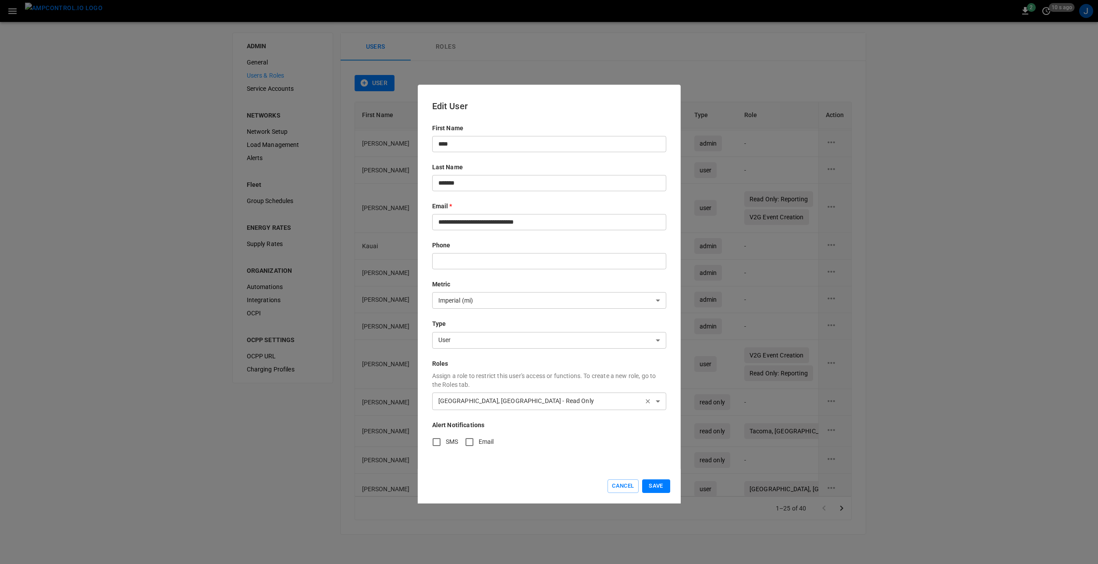
click at [661, 483] on button "Save" at bounding box center [656, 486] width 28 height 14
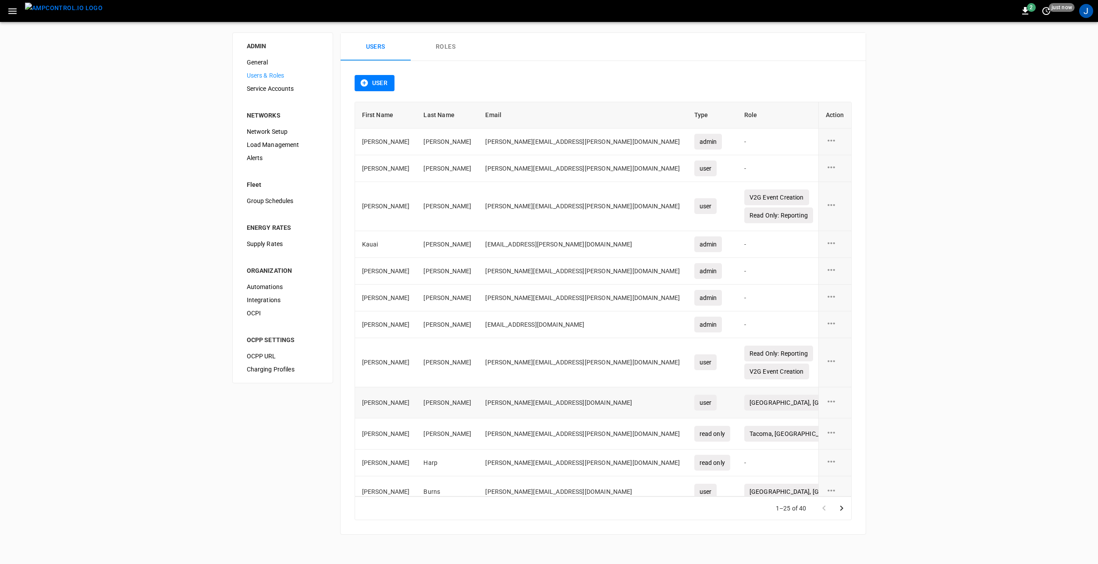
scroll to position [440, 0]
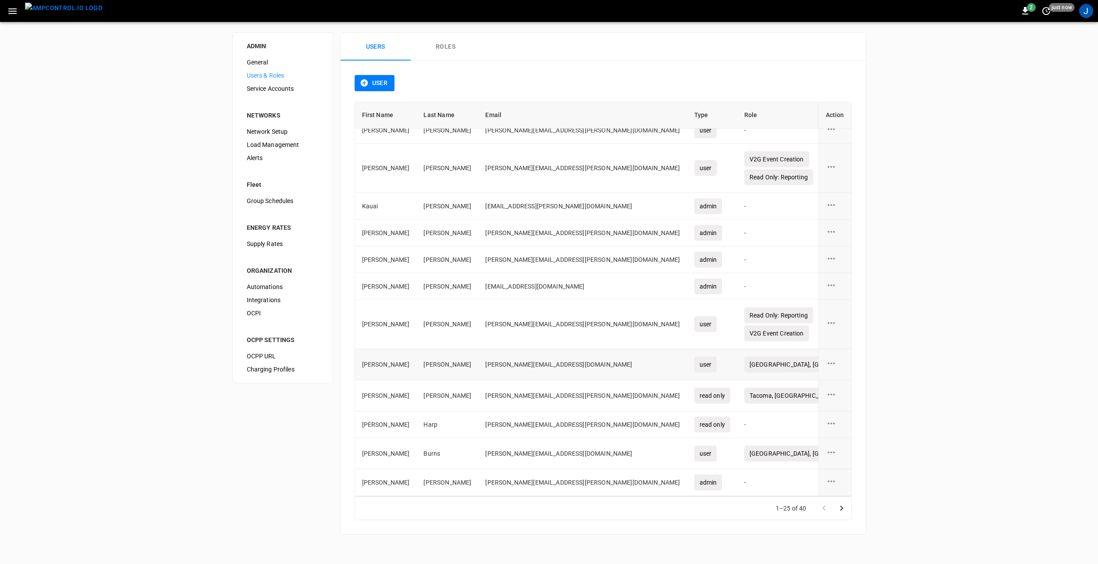
click at [827, 362] on icon "user action options" at bounding box center [830, 363] width 7 height 2
click at [834, 362] on li "Edit" at bounding box center [835, 362] width 31 height 14
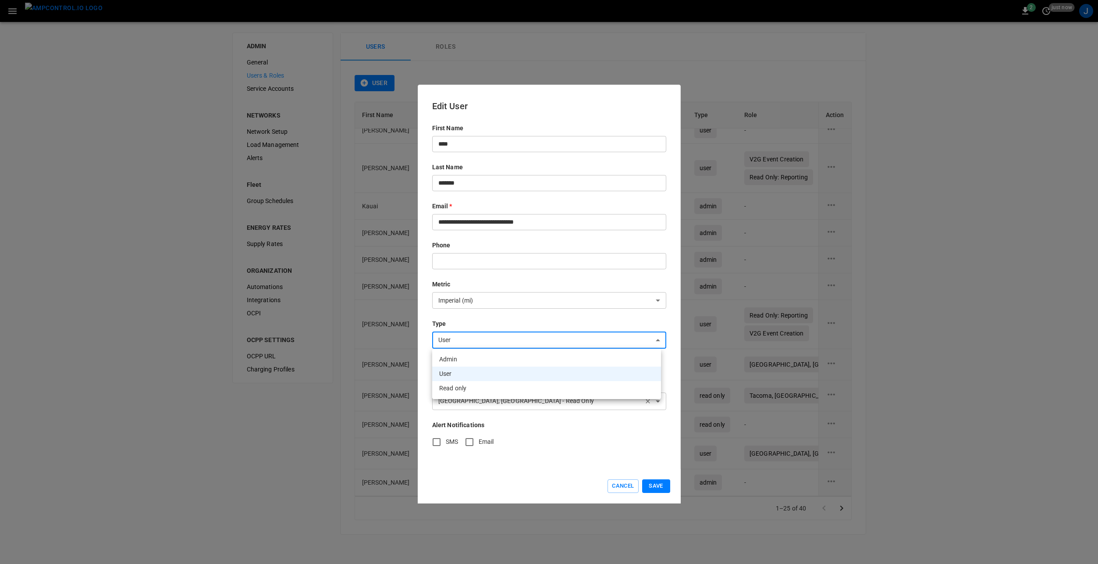
click at [488, 335] on body "2 just now J ADMIN General Users & Roles Service Accounts NETWORKS Network Setu…" at bounding box center [549, 272] width 1098 height 545
click at [485, 384] on li "Read only" at bounding box center [546, 388] width 229 height 14
type input "*********"
click at [549, 454] on div "**********" at bounding box center [549, 282] width 263 height 394
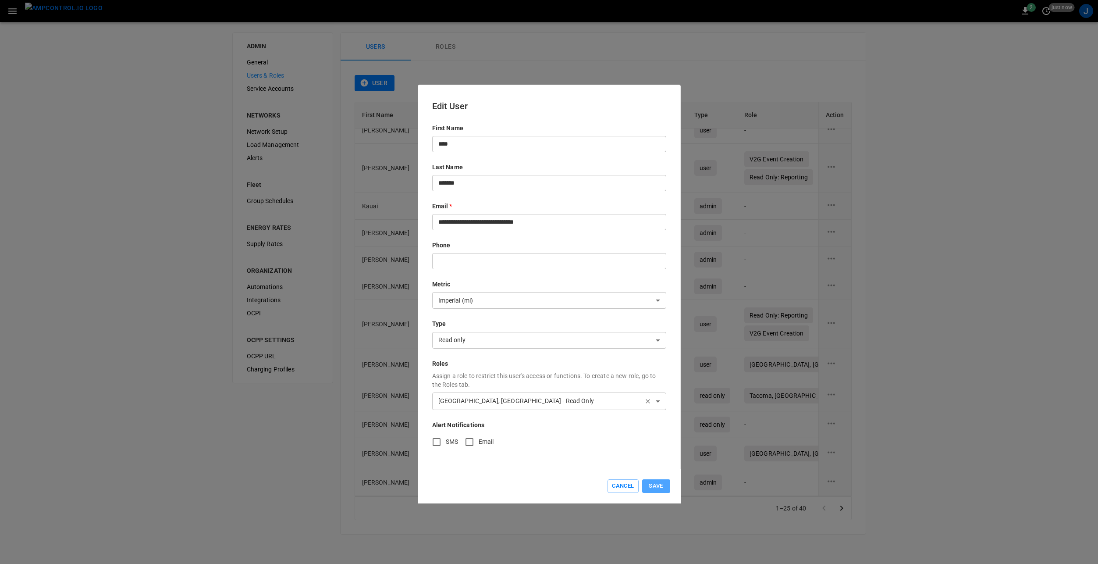
click at [661, 485] on button "Save" at bounding box center [656, 486] width 28 height 14
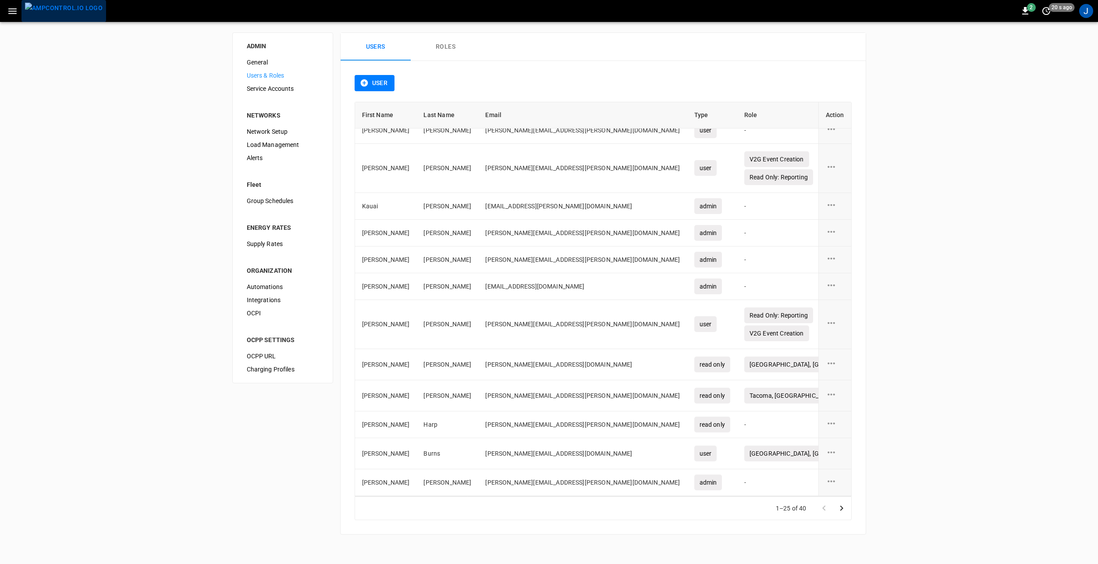
click at [71, 7] on img "menu" at bounding box center [64, 8] width 78 height 11
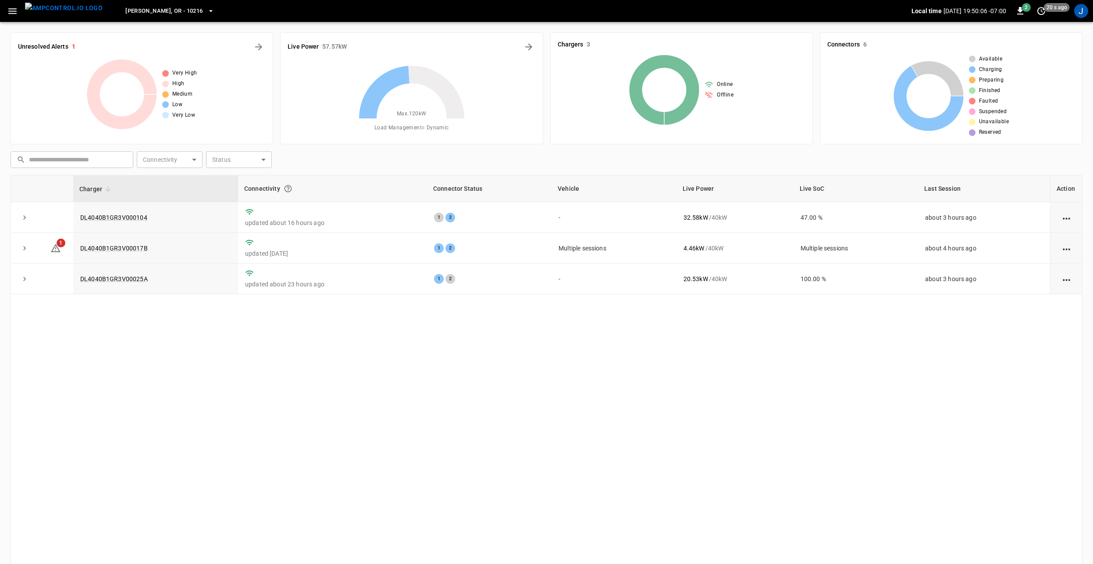
click at [188, 405] on div "Charger Connectivity Connector Status Vehicle Live Power Live SoC Last Session …" at bounding box center [547, 372] width 1072 height 394
click at [166, 14] on span "[PERSON_NAME], OR - 10216" at bounding box center [163, 11] width 77 height 10
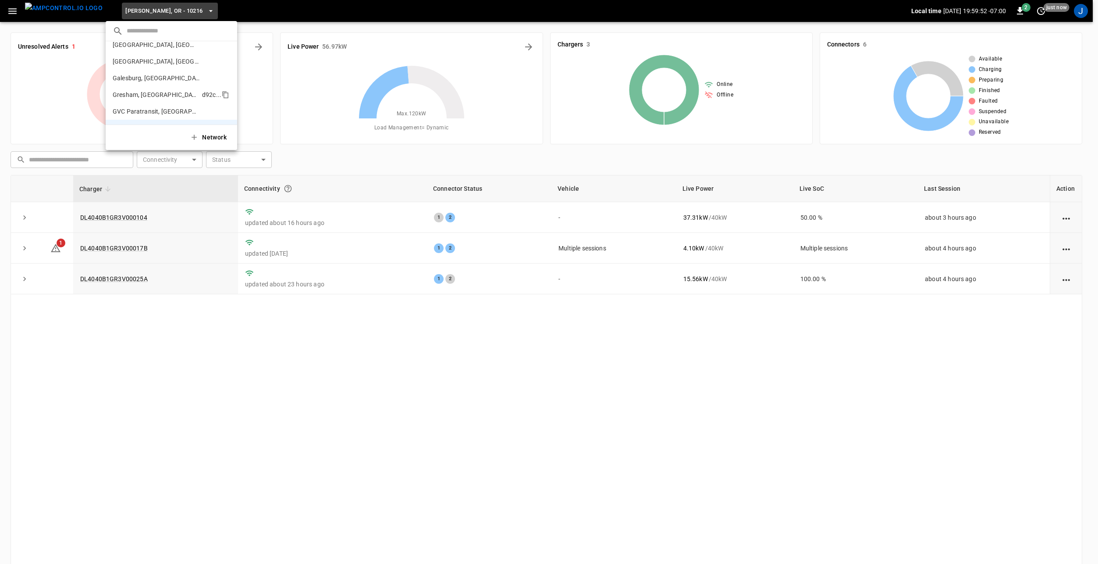
scroll to position [88, 0]
click at [167, 66] on p "Galesburg, [GEOGRAPHIC_DATA]" at bounding box center [156, 65] width 87 height 9
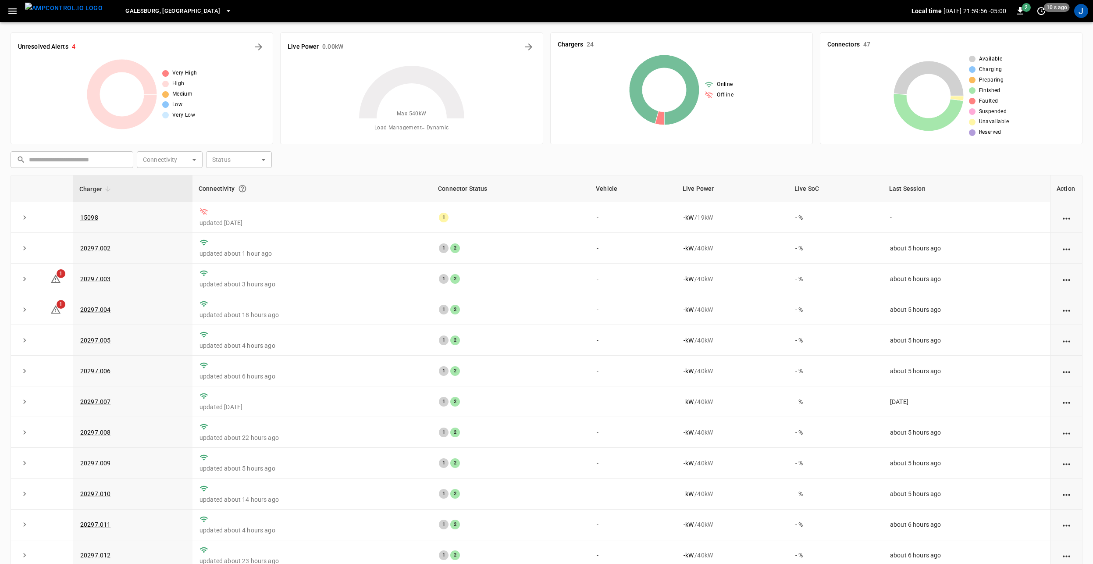
click at [154, 11] on button "Galesburg, [GEOGRAPHIC_DATA]" at bounding box center [178, 11] width 113 height 17
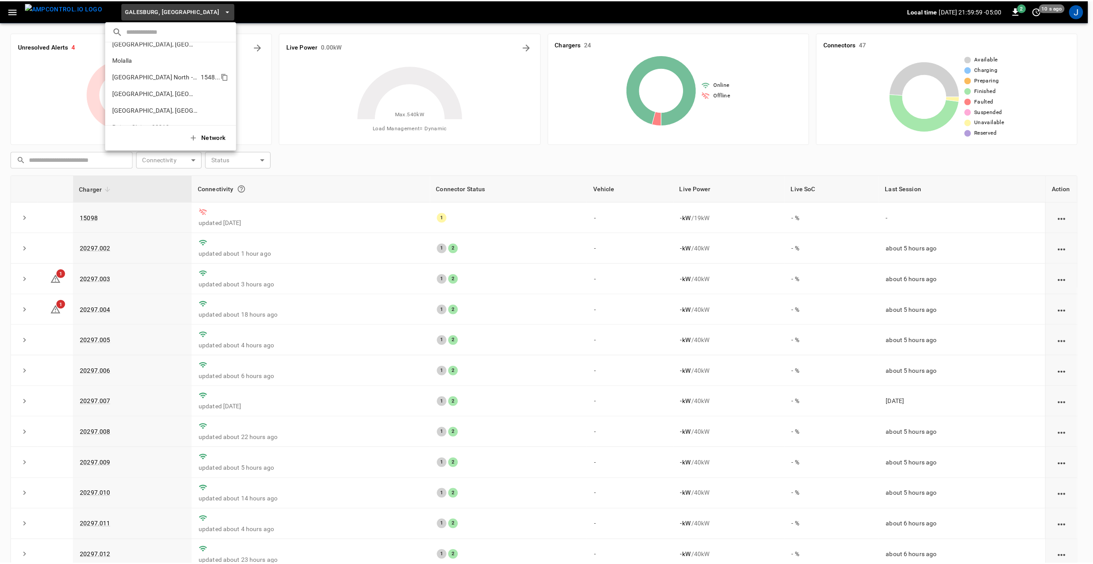
scroll to position [229, 0]
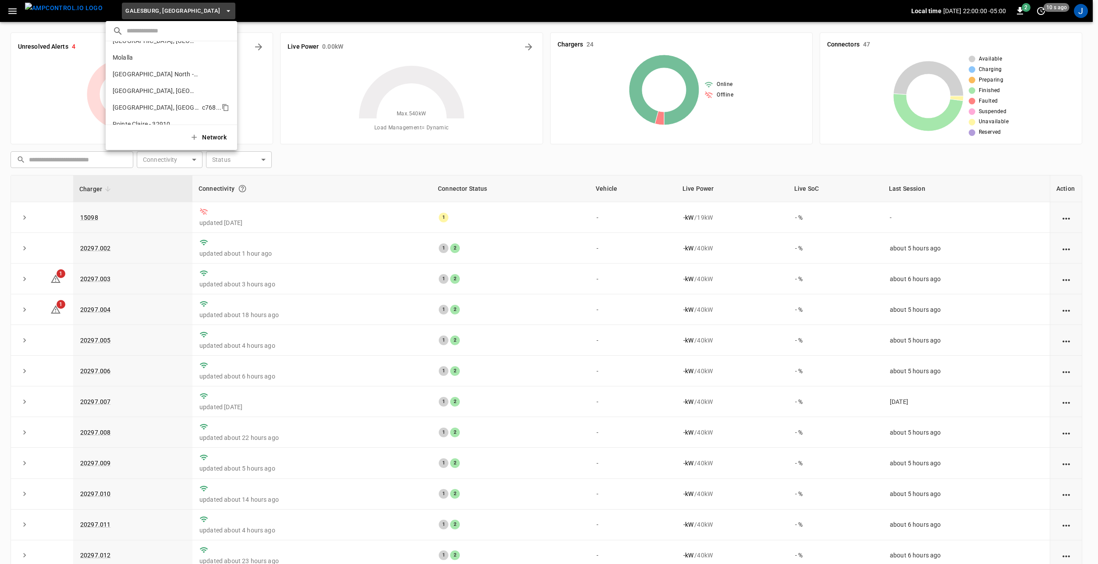
click at [157, 107] on p "[GEOGRAPHIC_DATA], [GEOGRAPHIC_DATA] (Three Rivers)" at bounding box center [156, 107] width 86 height 9
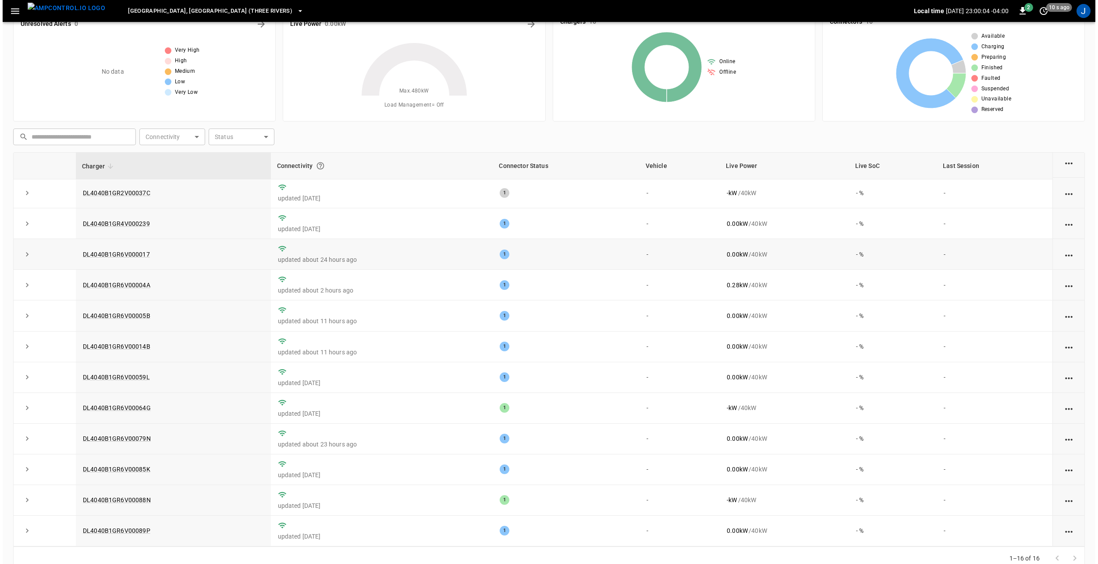
scroll to position [0, 0]
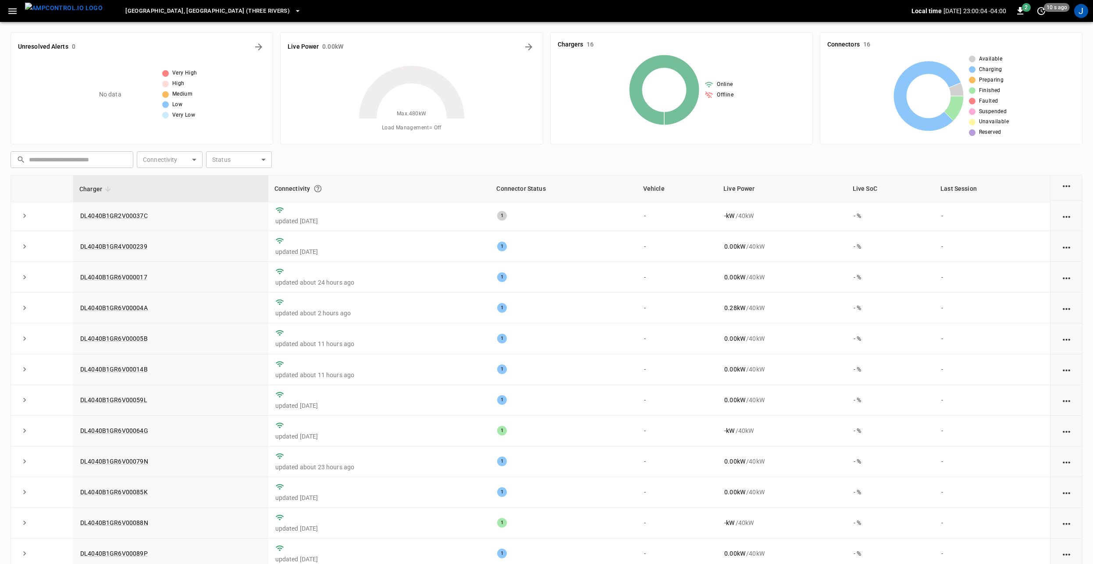
click at [199, 13] on span "[GEOGRAPHIC_DATA], [GEOGRAPHIC_DATA] (Three Rivers)" at bounding box center [207, 11] width 164 height 10
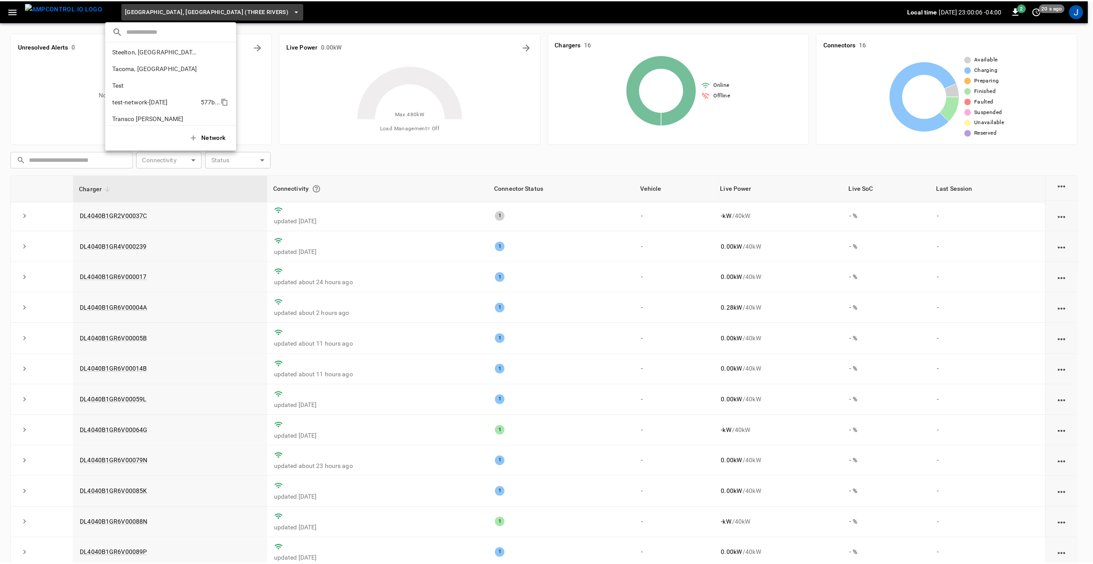
scroll to position [423, 0]
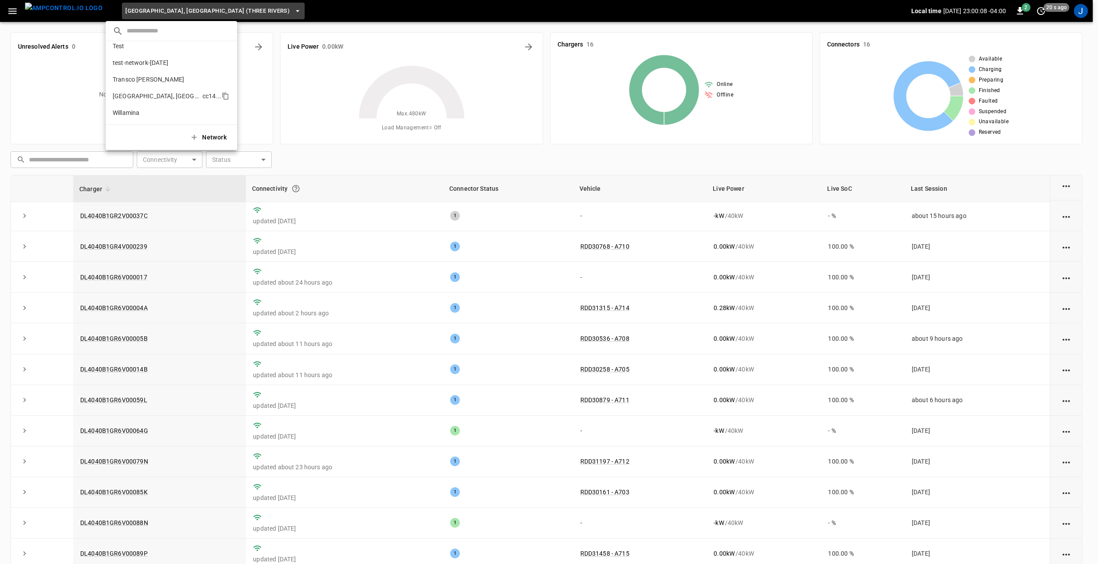
click at [153, 96] on p "[GEOGRAPHIC_DATA], [GEOGRAPHIC_DATA]" at bounding box center [156, 96] width 86 height 9
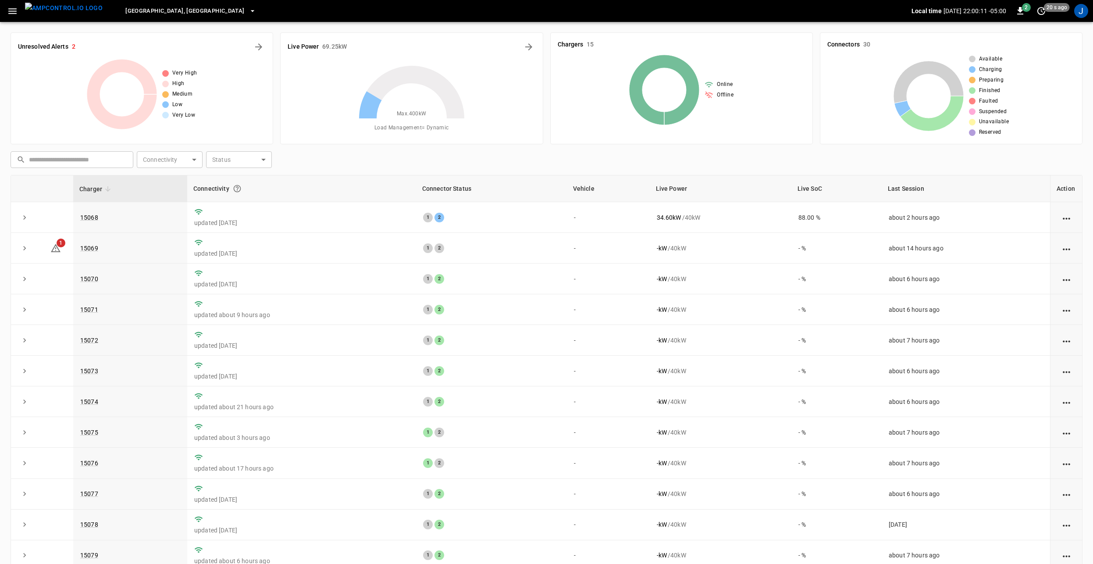
click at [150, 14] on button "[GEOGRAPHIC_DATA], [GEOGRAPHIC_DATA]" at bounding box center [190, 11] width 137 height 17
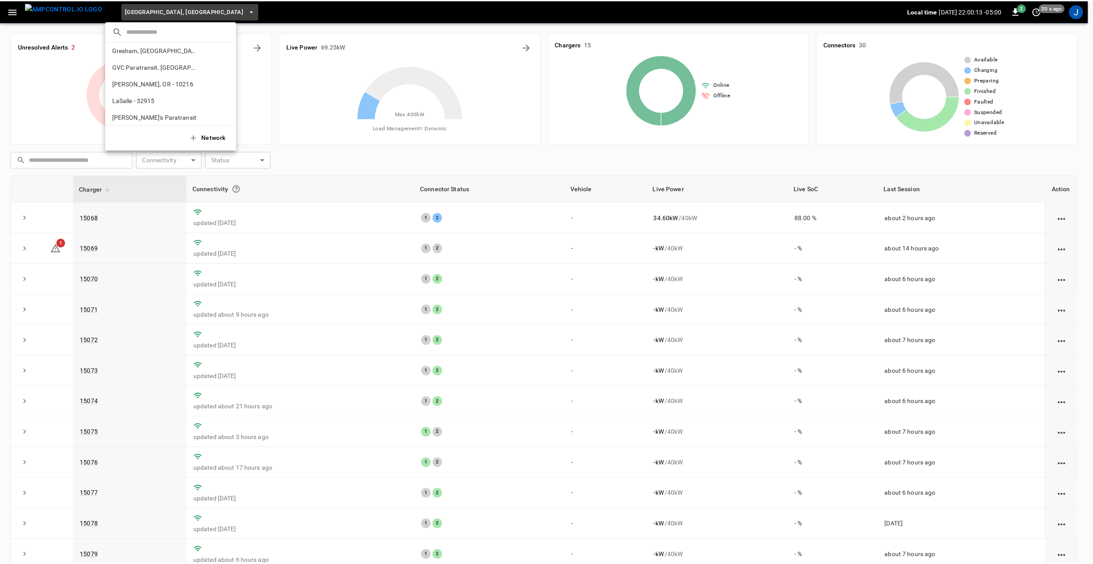
scroll to position [117, 0]
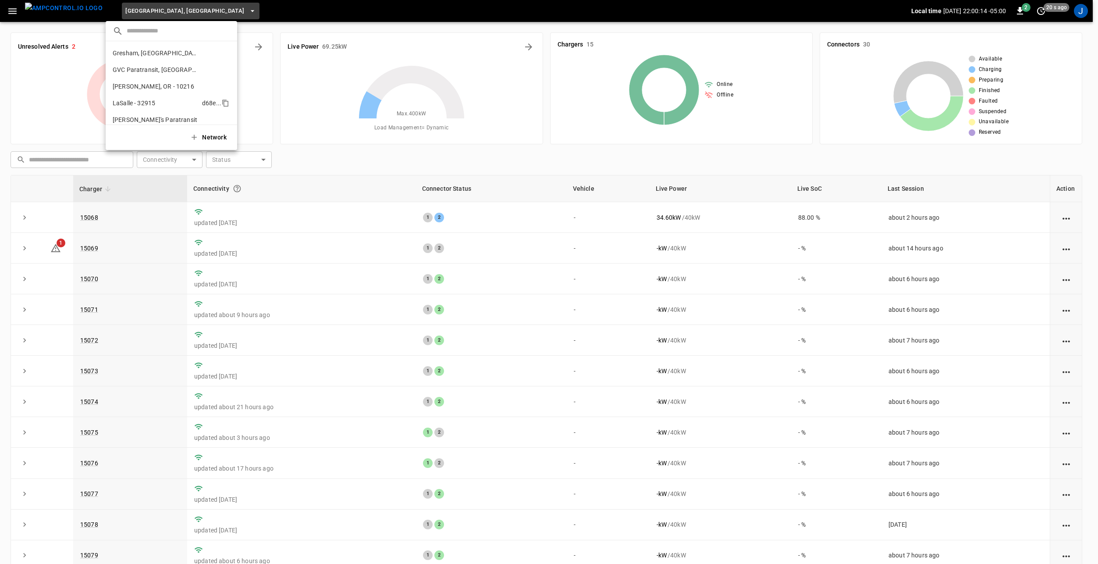
click at [164, 107] on p "LaSalle - 32915" at bounding box center [156, 103] width 86 height 9
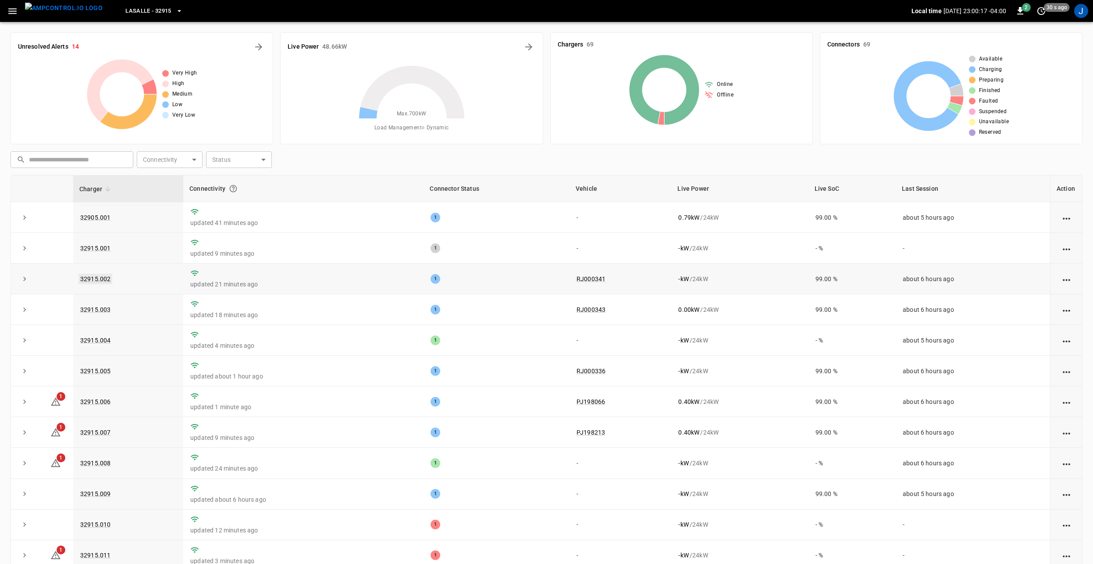
click at [99, 280] on link "32915.002" at bounding box center [95, 278] width 34 height 11
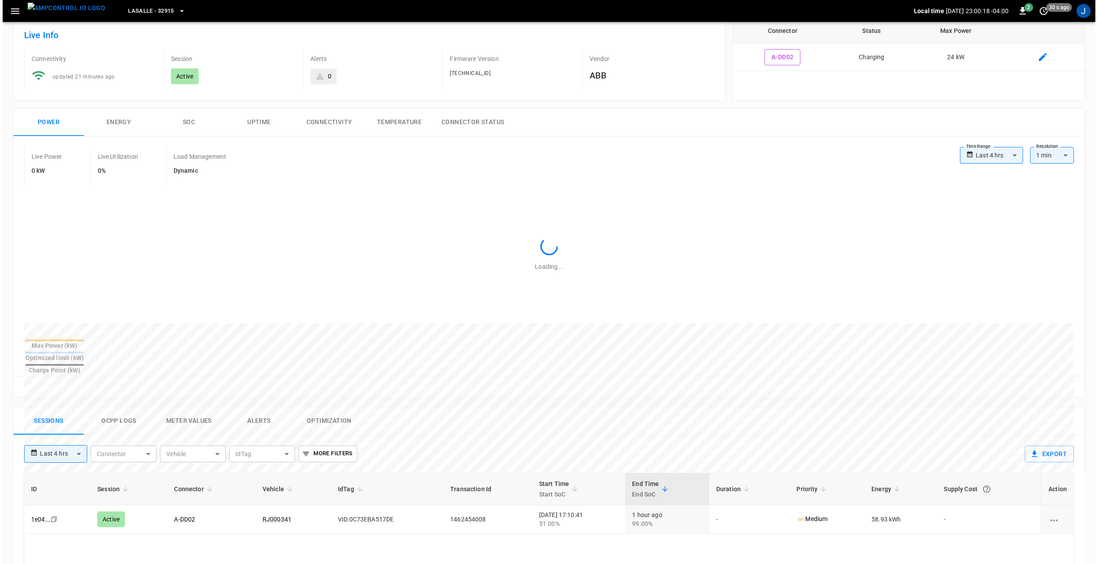
scroll to position [175, 0]
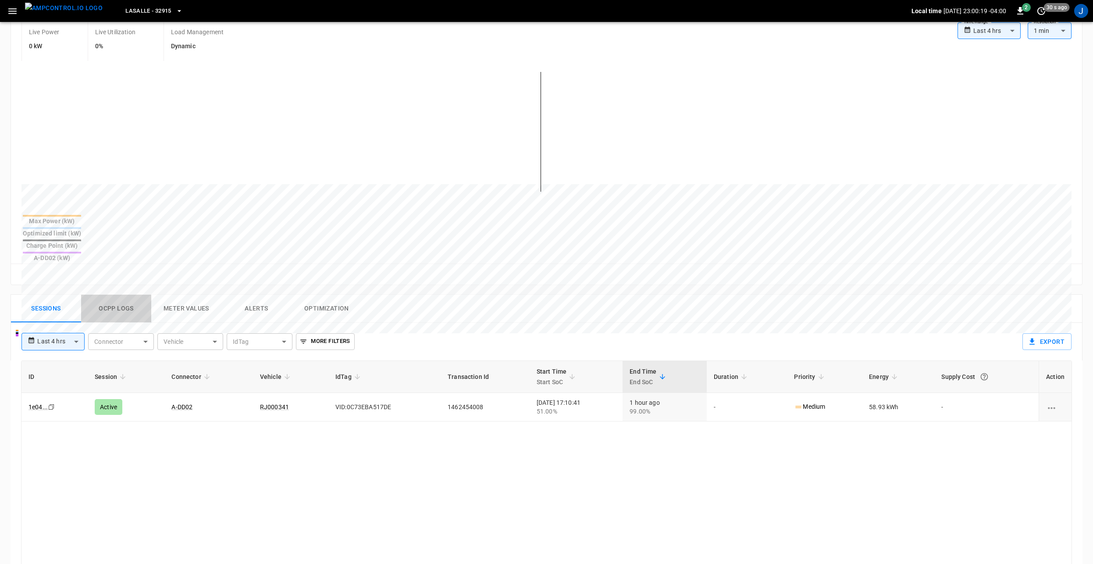
click at [123, 295] on button "Ocpp logs" at bounding box center [116, 309] width 70 height 28
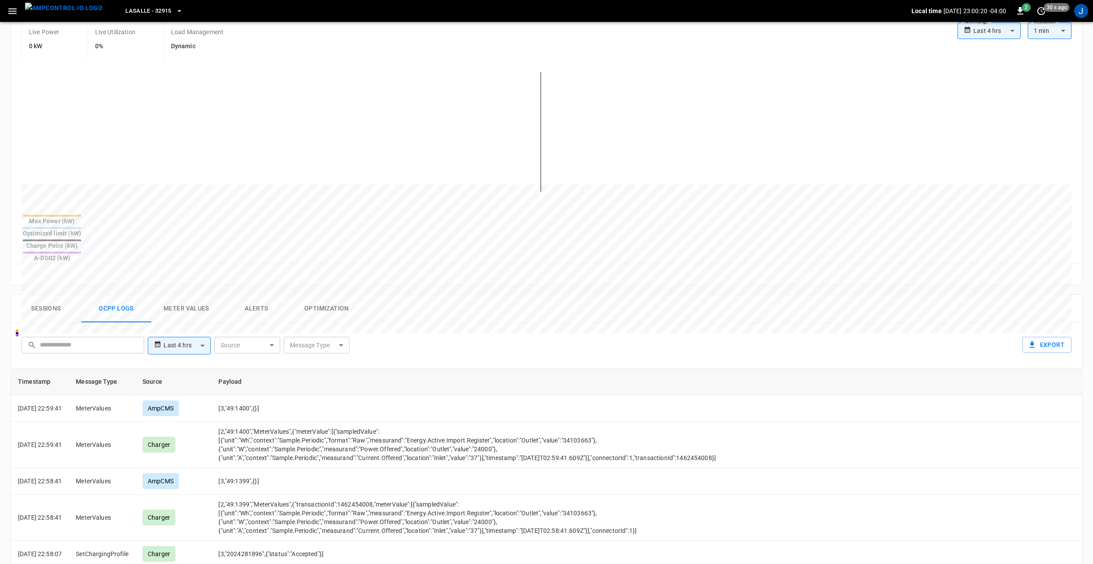
click at [309, 316] on body "**********" at bounding box center [546, 311] width 1093 height 972
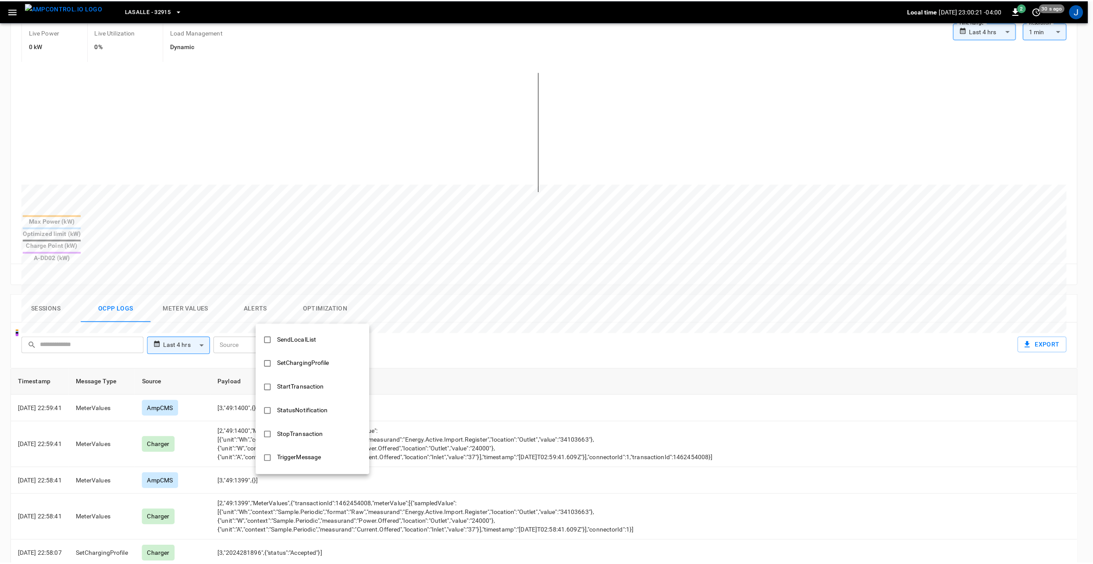
scroll to position [424, 0]
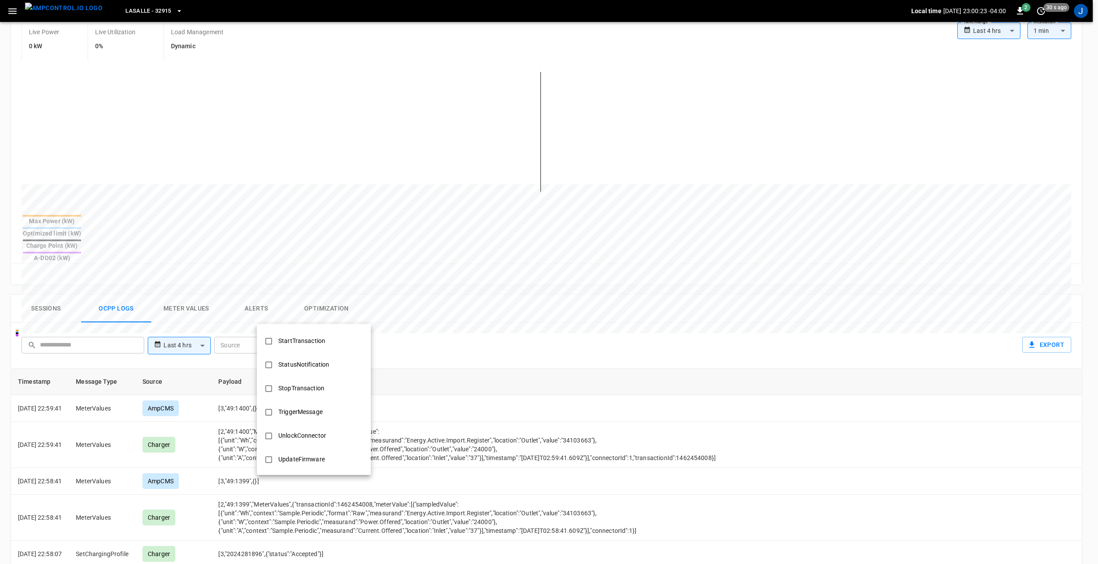
click at [316, 340] on div "StartTransaction" at bounding box center [301, 341] width 57 height 16
type input "**********"
click at [516, 315] on div at bounding box center [549, 282] width 1098 height 564
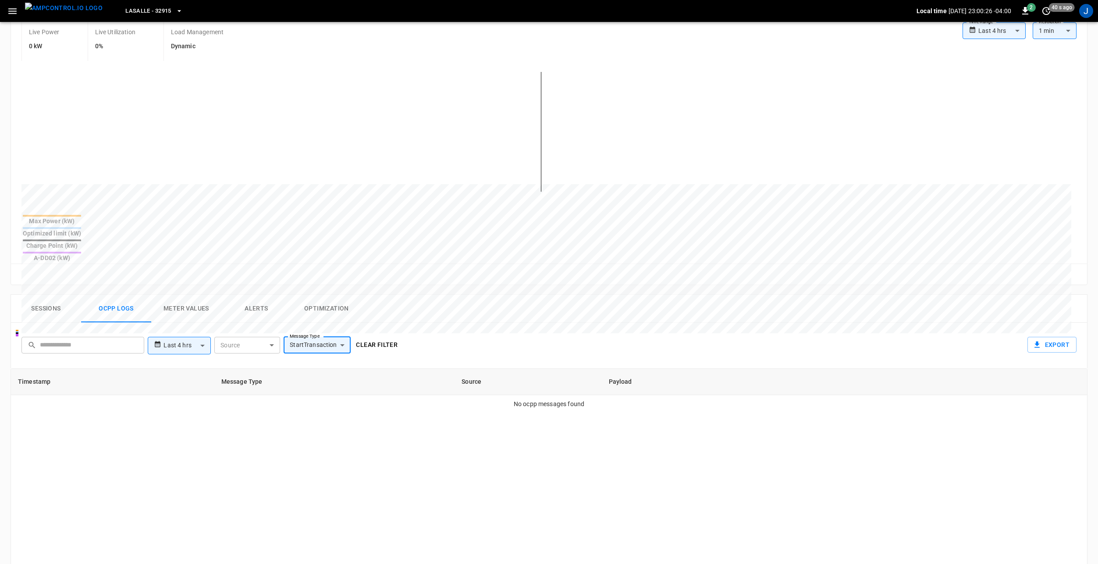
click at [196, 314] on body "**********" at bounding box center [549, 311] width 1098 height 972
click at [185, 363] on li "Last 48 hrs" at bounding box center [179, 364] width 63 height 14
type input "**********"
